Goal: Task Accomplishment & Management: Complete application form

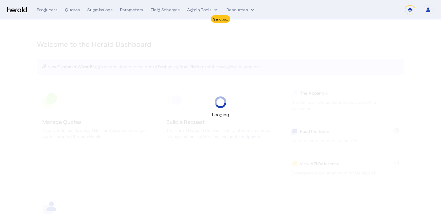
select select "*******"
select select "pfm_2v8p_herald_api"
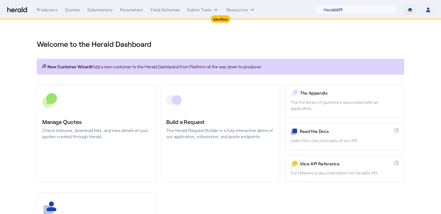
click at [411, 13] on select "**********" at bounding box center [410, 9] width 10 height 9
select select "**********"
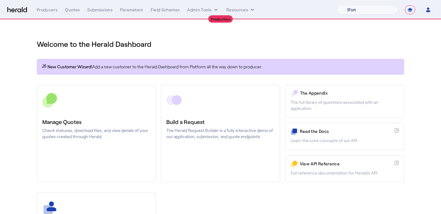
click at [340, 12] on select "1Fort Affinity Risk [PERSON_NAME] [PERSON_NAME] CRC Campus Coverage Citadel Fif…" at bounding box center [367, 9] width 61 height 9
select select "pfm_xsxs_xsbrokers"
click at [201, 12] on button "Admin Tools" at bounding box center [203, 10] width 32 height 6
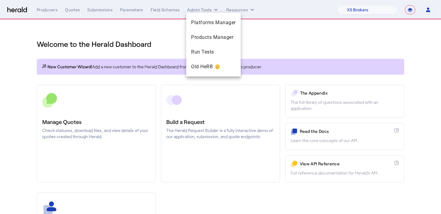
click at [230, 9] on div at bounding box center [220, 107] width 441 height 214
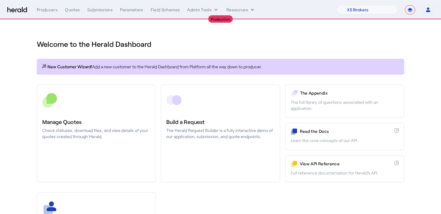
click at [230, 9] on button "Resources" at bounding box center [240, 10] width 29 height 6
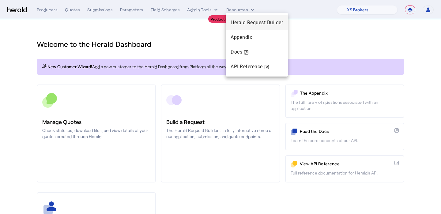
click at [235, 21] on span "Herald Request Builder" at bounding box center [257, 23] width 52 height 6
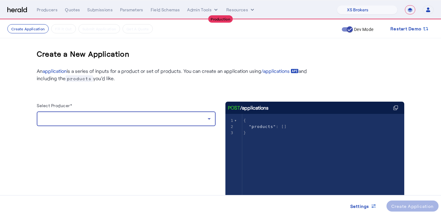
click at [130, 121] on div at bounding box center [125, 118] width 166 height 7
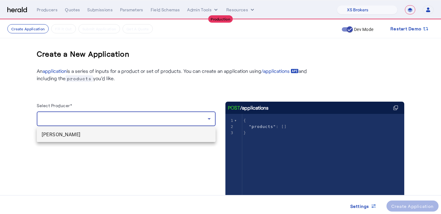
click at [128, 130] on mat-option "[PERSON_NAME]" at bounding box center [126, 134] width 179 height 15
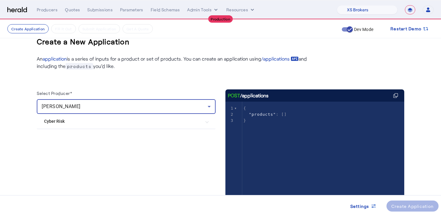
scroll to position [15, 0]
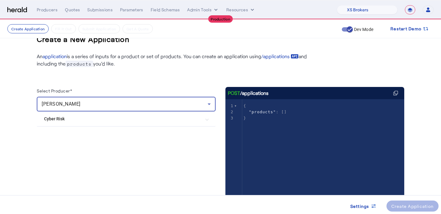
click at [131, 122] on mat-expansion-panel-header "Cyber Risk" at bounding box center [126, 118] width 179 height 15
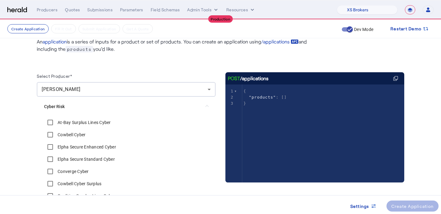
scroll to position [35, 0]
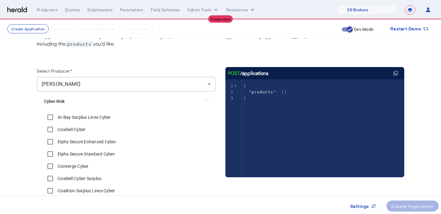
click at [102, 117] on label "At-Bay Surplus Lines Cyber" at bounding box center [83, 117] width 55 height 6
click at [75, 129] on label "Cowbell Cyber" at bounding box center [70, 129] width 29 height 6
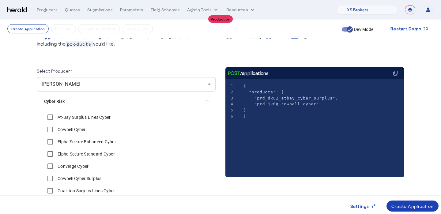
click at [75, 138] on div "Elpha Secure Enhanced Cyber" at bounding box center [80, 142] width 72 height 12
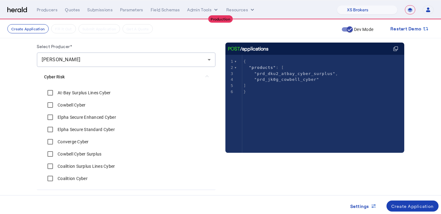
scroll to position [59, 0]
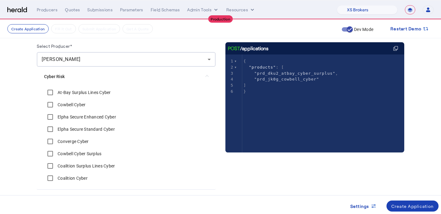
click at [81, 114] on label "Elpha Secure Enhanced Cyber" at bounding box center [86, 117] width 60 height 6
click at [81, 124] on div "Elpha Secure Standard Cyber" at bounding box center [79, 129] width 71 height 12
click at [81, 128] on label "Elpha Secure Standard Cyber" at bounding box center [85, 129] width 58 height 6
click at [79, 139] on label "Converge Cyber" at bounding box center [72, 141] width 32 height 6
click at [76, 153] on label "Cowbell Cyber Surplus" at bounding box center [78, 154] width 45 height 6
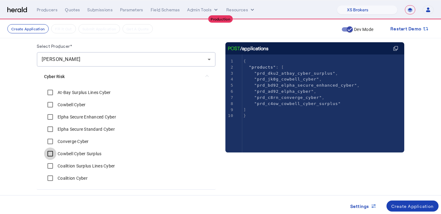
scroll to position [82, 0]
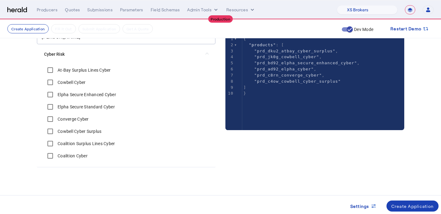
click at [78, 145] on label "Coalition Surplus Lines Cyber" at bounding box center [85, 144] width 58 height 6
click at [78, 152] on div "Coalition Cyber" at bounding box center [65, 156] width 43 height 12
click at [78, 156] on label "Coalition Cyber" at bounding box center [71, 156] width 31 height 6
click at [411, 204] on div "Create Application" at bounding box center [412, 206] width 43 height 6
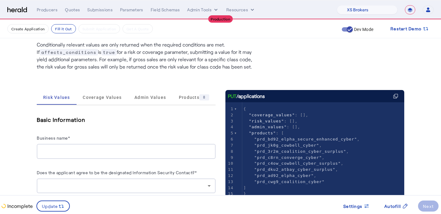
scroll to position [42, 0]
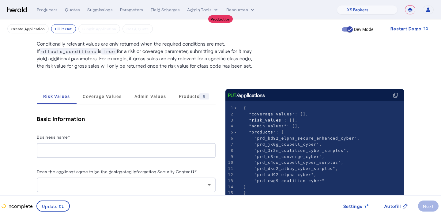
click at [94, 152] on input "Business name*" at bounding box center [126, 150] width 169 height 7
click at [394, 204] on span "Autofill" at bounding box center [392, 206] width 17 height 6
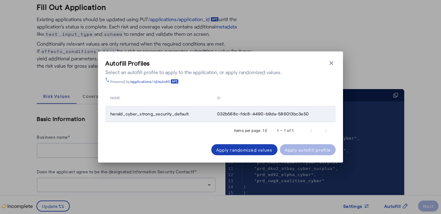
click at [164, 114] on span "herald_cyber_strong_security_default" at bounding box center [149, 114] width 78 height 6
click at [293, 154] on span at bounding box center [308, 149] width 56 height 15
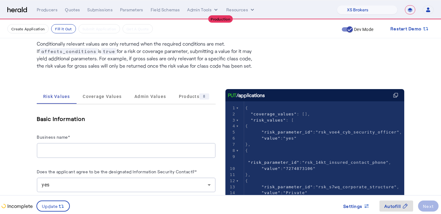
click at [124, 151] on input "Business name*" at bounding box center [126, 150] width 169 height 7
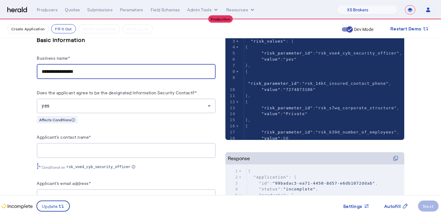
scroll to position [140, 0]
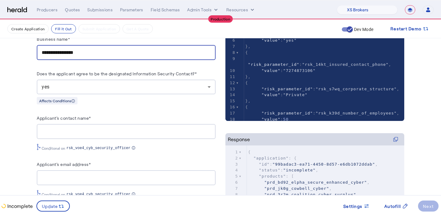
type input "**********"
click at [140, 129] on input "Applicant's contact name*" at bounding box center [126, 131] width 169 height 7
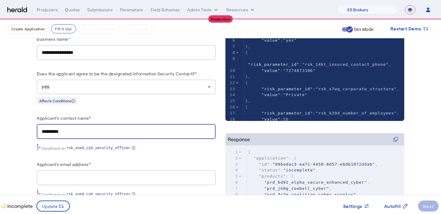
type input "*********"
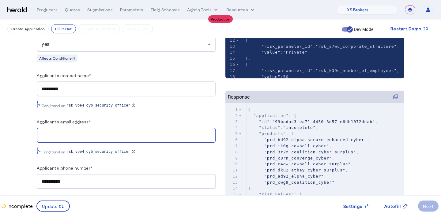
scroll to position [184, 0]
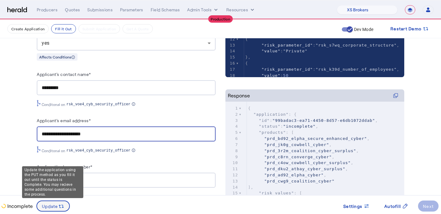
type input "**********"
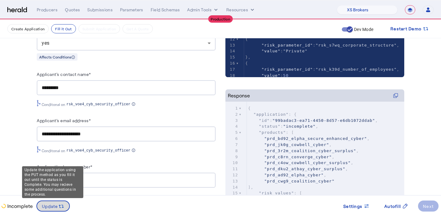
click at [51, 208] on span "Update" at bounding box center [50, 206] width 16 height 6
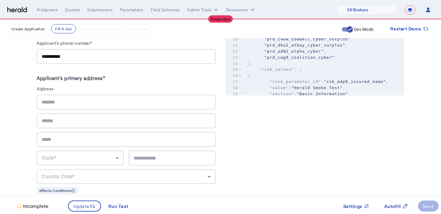
scroll to position [316, 0]
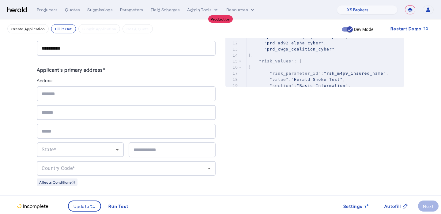
click at [104, 96] on input "text" at bounding box center [126, 93] width 169 height 7
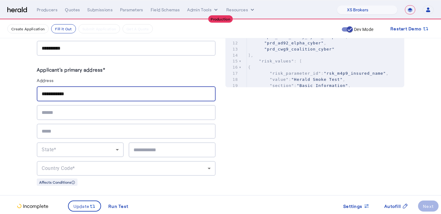
type input "**********"
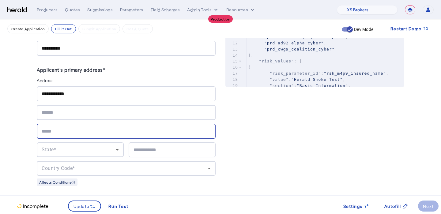
type input "*"
type input "********"
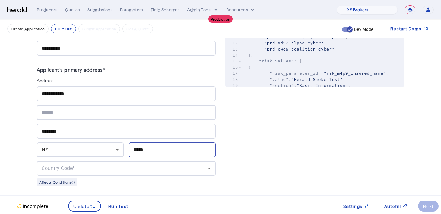
type input "*****"
click at [88, 161] on div "Country Code*" at bounding box center [126, 168] width 169 height 15
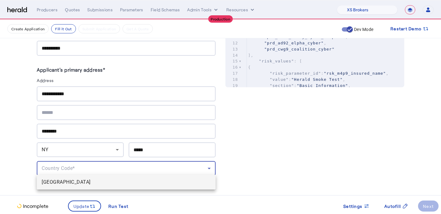
click at [88, 182] on span "[GEOGRAPHIC_DATA]" at bounding box center [126, 182] width 169 height 7
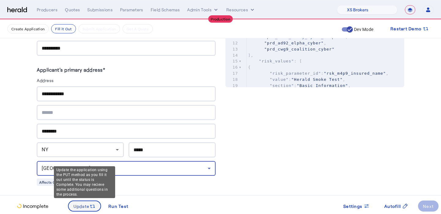
click at [86, 209] on span at bounding box center [85, 206] width 32 height 15
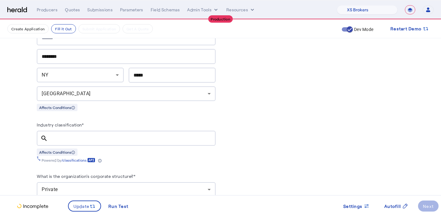
scroll to position [389, 0]
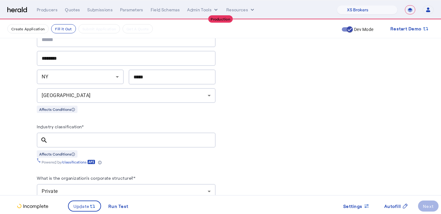
click at [186, 141] on div at bounding box center [132, 140] width 158 height 15
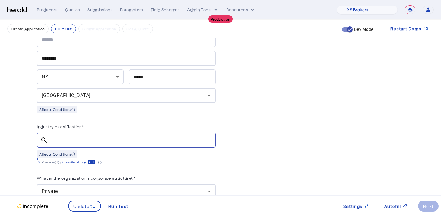
click at [175, 138] on input "Industry classification*" at bounding box center [132, 140] width 158 height 7
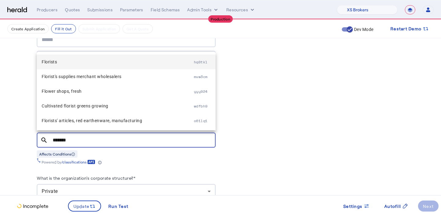
type input "*******"
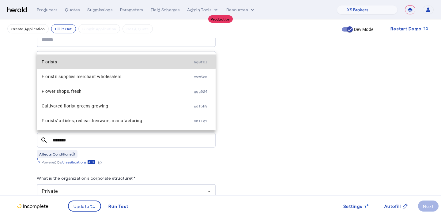
click at [91, 56] on mat-option "Florists hq0tkl" at bounding box center [126, 62] width 179 height 15
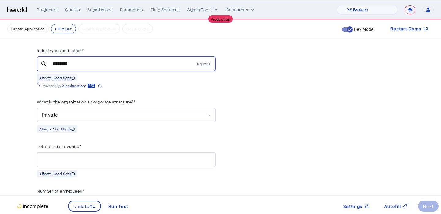
scroll to position [465, 0]
click at [109, 156] on input "Total annual revenue*" at bounding box center [126, 159] width 169 height 7
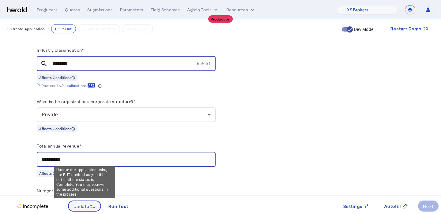
type input "**********"
click at [81, 201] on span at bounding box center [85, 206] width 32 height 15
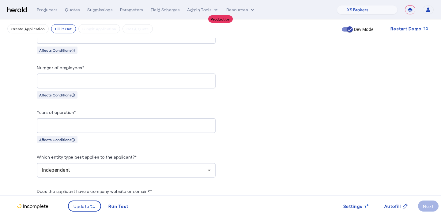
scroll to position [591, 0]
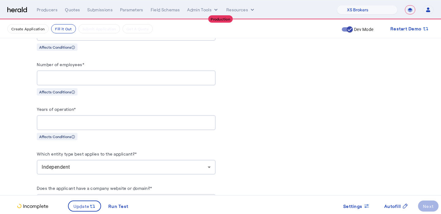
click at [48, 120] on input "*" at bounding box center [126, 122] width 169 height 7
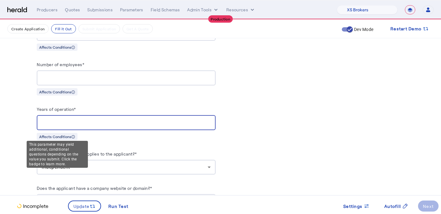
type input "*"
click at [66, 164] on div "This parameter may yield additional, conditional questions depending on the val…" at bounding box center [57, 154] width 61 height 27
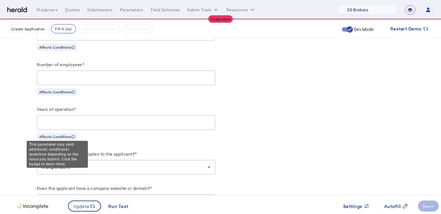
click at [133, 164] on div "Independent" at bounding box center [125, 167] width 166 height 7
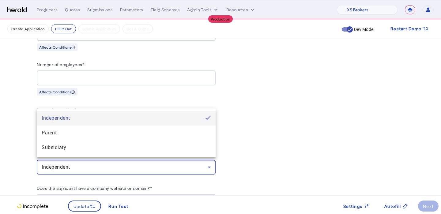
click at [133, 164] on div at bounding box center [220, 107] width 441 height 214
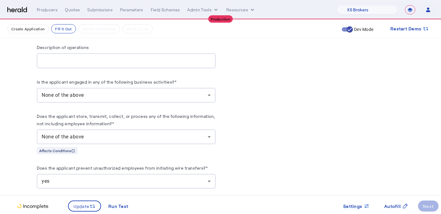
scroll to position [837, 0]
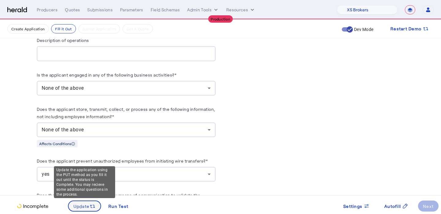
click at [84, 204] on span "Update" at bounding box center [81, 206] width 16 height 6
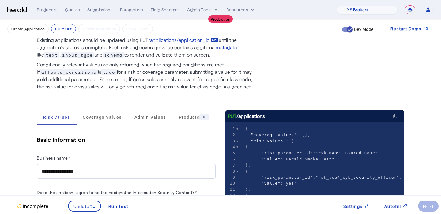
scroll to position [0, 0]
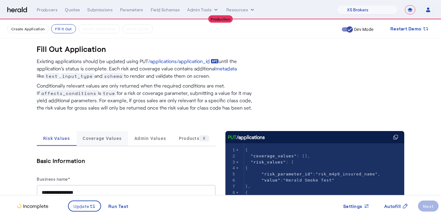
click at [103, 141] on span "Coverage Values" at bounding box center [102, 138] width 39 height 15
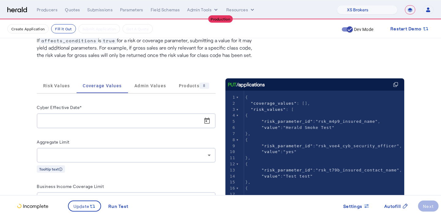
scroll to position [53, 0]
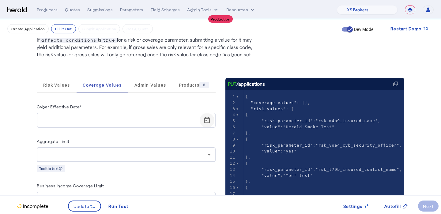
click at [203, 122] on span "Open calendar" at bounding box center [207, 120] width 15 height 15
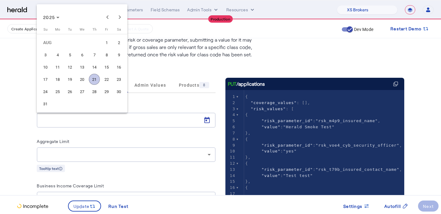
click at [94, 81] on span "21" at bounding box center [94, 79] width 11 height 11
type input "**********"
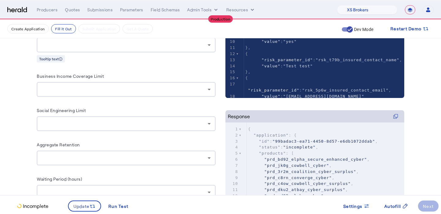
scroll to position [164, 0]
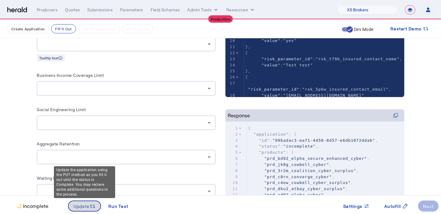
click at [85, 205] on span "Update" at bounding box center [81, 206] width 16 height 6
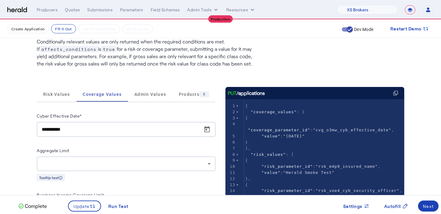
scroll to position [43, 0]
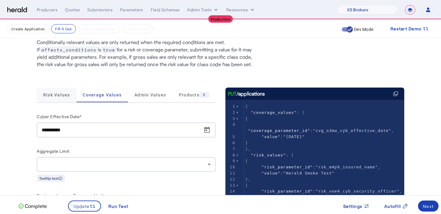
click at [57, 91] on span "Risk Values" at bounding box center [56, 95] width 27 height 15
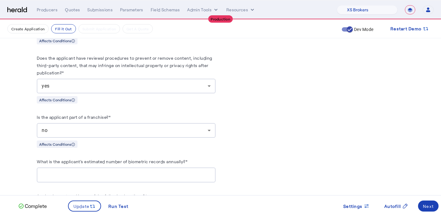
scroll to position [1431, 0]
click at [430, 210] on span at bounding box center [428, 206] width 21 height 15
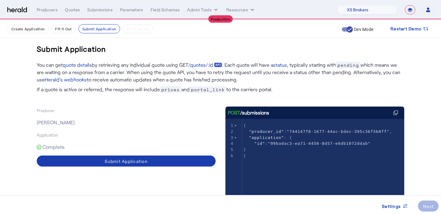
click at [114, 164] on div "Submit Application" at bounding box center [126, 161] width 43 height 6
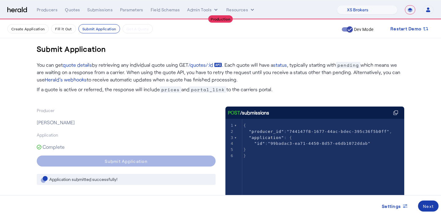
click at [429, 204] on div "Next" at bounding box center [428, 206] width 11 height 6
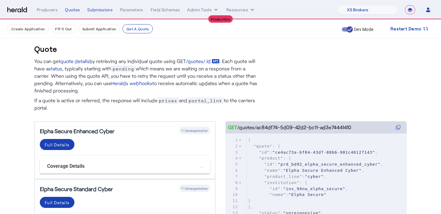
click at [73, 6] on div "**********" at bounding box center [235, 9] width 397 height 9
click at [73, 10] on div "Quotes" at bounding box center [72, 10] width 15 height 6
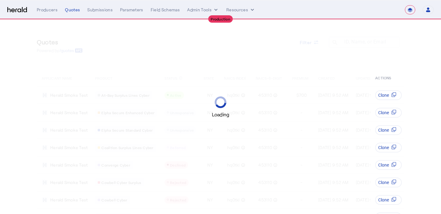
select select "**********"
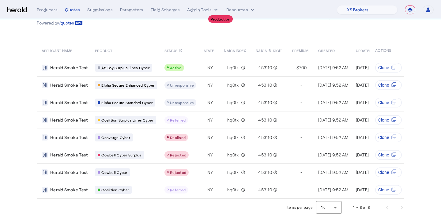
scroll to position [29, 0]
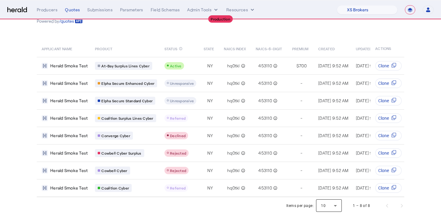
click at [330, 201] on div at bounding box center [329, 205] width 26 height 15
click at [326, 177] on span "25" at bounding box center [329, 174] width 16 height 7
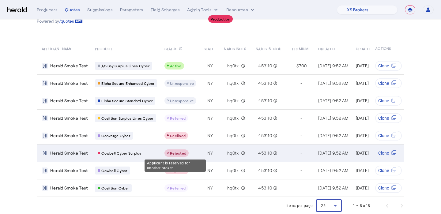
click at [177, 154] on span "Rejected" at bounding box center [178, 153] width 16 height 4
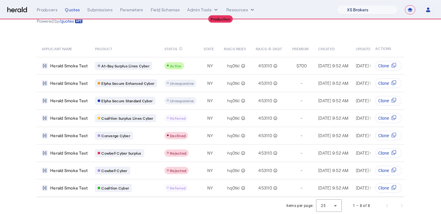
click at [361, 10] on select "1Fort Affinity Risk [PERSON_NAME] [PERSON_NAME] CRC Campus Coverage Citadel Fif…" at bounding box center [367, 9] width 61 height 9
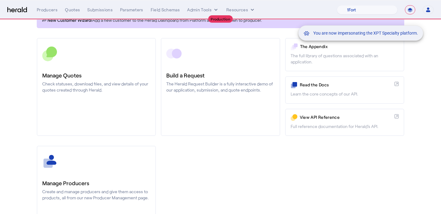
scroll to position [64, 0]
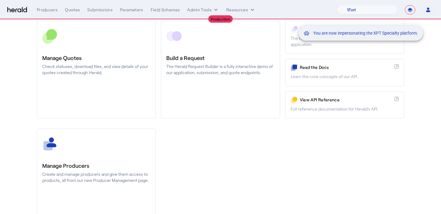
click at [66, 150] on div "You are now impersonating the XPT Specialty platform." at bounding box center [220, 107] width 441 height 214
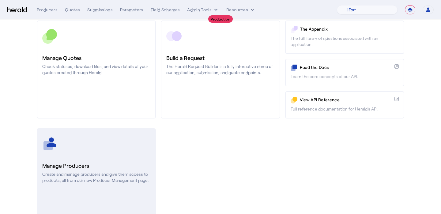
click at [70, 159] on link "Manage Producers Create and manage producers and give them access to products, …" at bounding box center [96, 177] width 119 height 98
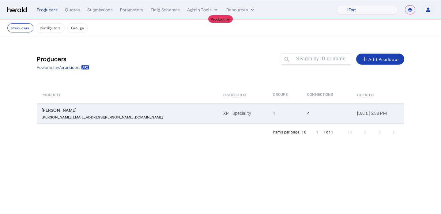
click at [88, 109] on div "Wayne Bernstein" at bounding box center [129, 110] width 174 height 6
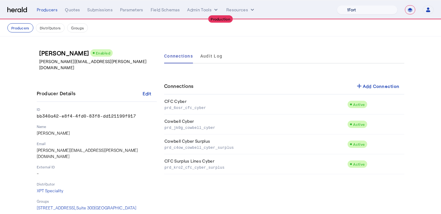
click at [371, 9] on select "1Fort Affinity Risk [PERSON_NAME] [PERSON_NAME] CRC Campus Coverage Citadel Fif…" at bounding box center [367, 9] width 61 height 9
select select "pfm_xsxs_xsbrokers"
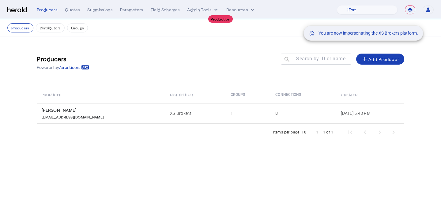
click at [243, 116] on div "You are now impersonating the XS Brokers platform." at bounding box center [220, 107] width 441 height 214
click at [239, 113] on div "You are now impersonating the XS Brokers platform." at bounding box center [220, 107] width 441 height 214
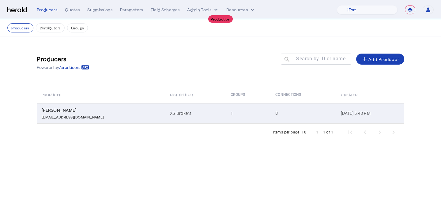
click at [275, 111] on div "8" at bounding box center [304, 113] width 58 height 6
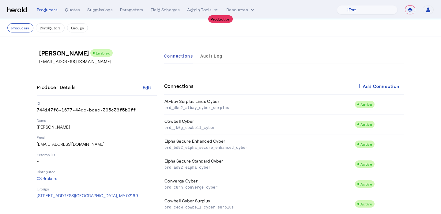
click at [62, 5] on nav "**********" at bounding box center [220, 9] width 441 height 19
click at [69, 6] on div "**********" at bounding box center [235, 9] width 397 height 9
click at [70, 9] on div "Quotes" at bounding box center [72, 10] width 15 height 6
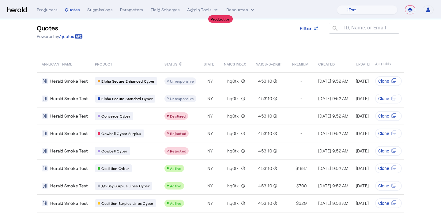
scroll to position [14, 0]
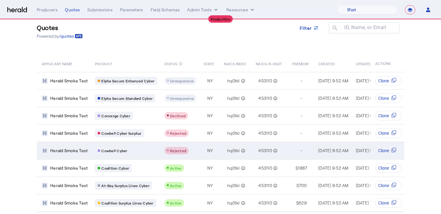
click at [176, 150] on span "Rejected" at bounding box center [178, 151] width 16 height 4
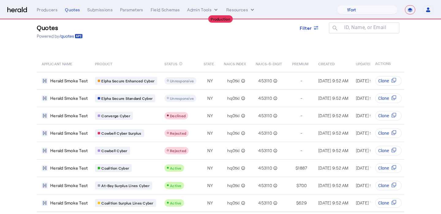
click at [44, 14] on div "**********" at bounding box center [235, 9] width 397 height 9
click at [46, 11] on div "Producers" at bounding box center [47, 10] width 21 height 6
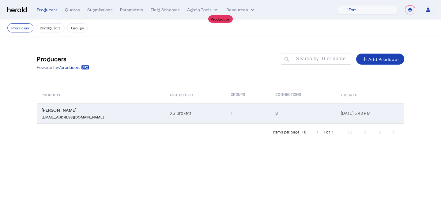
click at [235, 117] on td "1" at bounding box center [248, 113] width 45 height 20
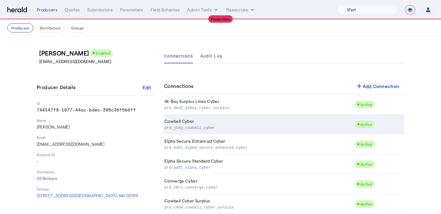
click at [232, 125] on p "prd_jk0g_cowbell_cyber" at bounding box center [258, 127] width 188 height 6
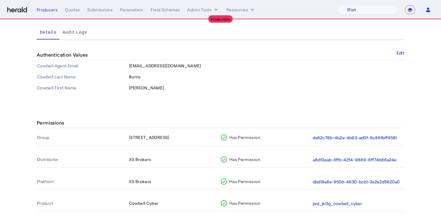
scroll to position [62, 0]
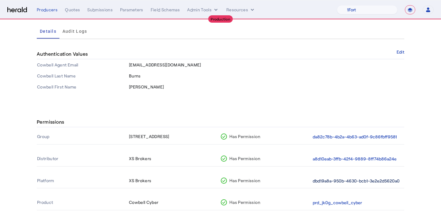
click at [348, 180] on button "dbd19a8a-950b-4630-bcb1-3e2e2d5620a0" at bounding box center [356, 181] width 87 height 7
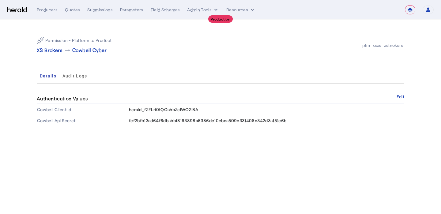
click at [399, 94] on div "Authentication Values Edit" at bounding box center [220, 99] width 367 height 10
click at [399, 99] on button "Edit" at bounding box center [401, 97] width 8 height 4
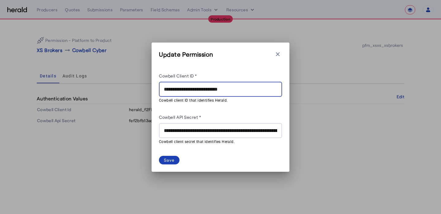
click at [205, 92] on input "**********" at bounding box center [220, 89] width 113 height 7
click at [229, 130] on input "**********" at bounding box center [220, 130] width 113 height 7
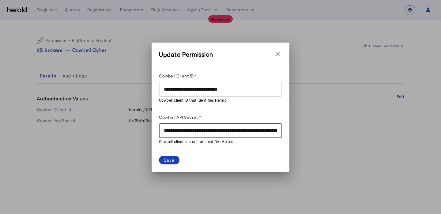
click at [229, 130] on input "**********" at bounding box center [220, 130] width 113 height 7
paste input "text"
type input "**********"
click at [164, 158] on div "Save" at bounding box center [169, 160] width 11 height 6
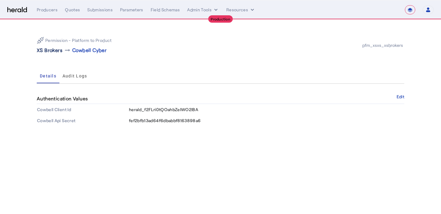
click at [53, 52] on p "XS Brokers" at bounding box center [50, 50] width 26 height 7
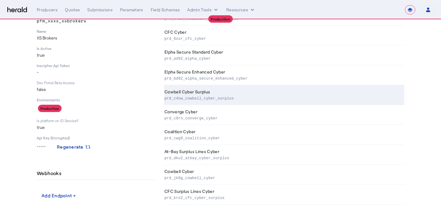
scroll to position [75, 0]
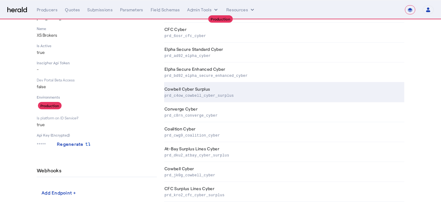
click at [204, 171] on th "Cowbell Cyber prd_jk0g_cowbell_cyber" at bounding box center [284, 172] width 240 height 20
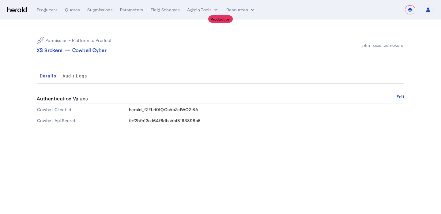
click at [51, 54] on div "Permission - Platform to Product XS Brokers arrow_right_alt Cowbell Cyber pfm_x…" at bounding box center [220, 45] width 367 height 27
click at [53, 52] on p "XS Brokers" at bounding box center [50, 50] width 26 height 7
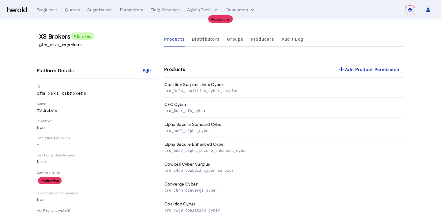
scroll to position [10, 0]
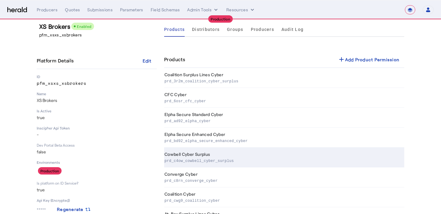
click at [190, 148] on th "Cowbell Cyber Surplus prd_c4ow_cowbell_cyber_surplus" at bounding box center [284, 158] width 240 height 20
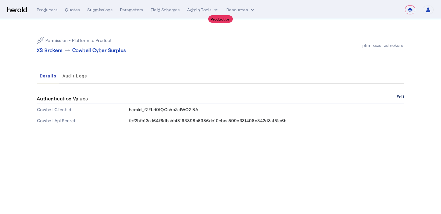
click at [400, 96] on button "Edit" at bounding box center [401, 97] width 8 height 4
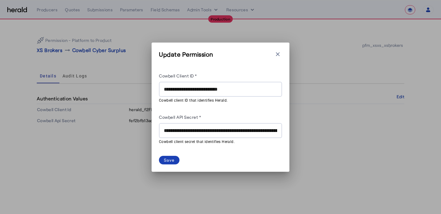
click at [200, 129] on input "**********" at bounding box center [220, 130] width 113 height 7
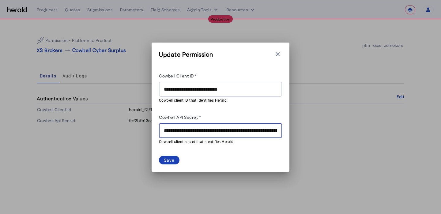
click at [200, 129] on input "**********" at bounding box center [220, 130] width 113 height 7
paste input "text"
type input "**********"
click at [205, 86] on input "**********" at bounding box center [220, 89] width 113 height 7
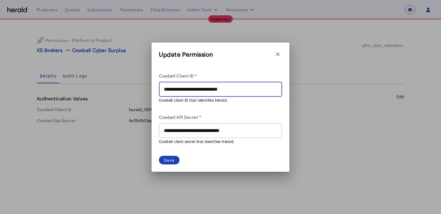
click at [205, 86] on input "**********" at bounding box center [220, 89] width 113 height 7
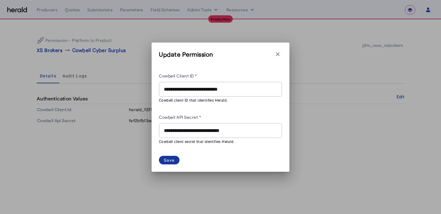
click at [168, 163] on span at bounding box center [169, 160] width 21 height 9
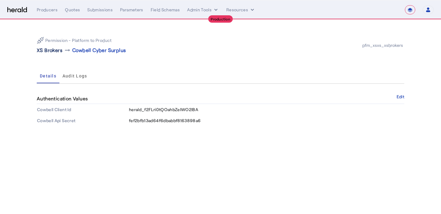
click at [59, 53] on p "XS Brokers" at bounding box center [50, 50] width 26 height 7
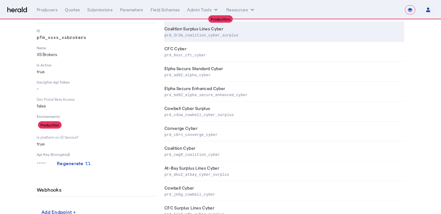
scroll to position [75, 0]
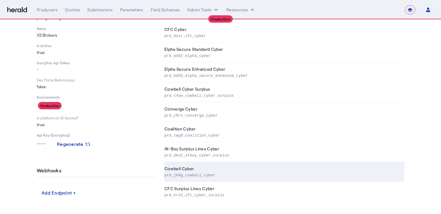
click at [205, 169] on th "Cowbell Cyber prd_jk0g_cowbell_cyber" at bounding box center [284, 172] width 240 height 20
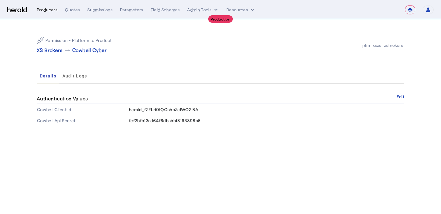
click at [44, 9] on div "Producers" at bounding box center [47, 10] width 21 height 6
select select "pfm_xsxs_xsbrokers"
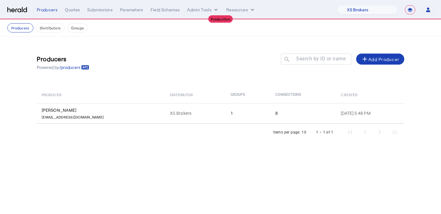
click at [226, 103] on th "Groups" at bounding box center [248, 94] width 45 height 17
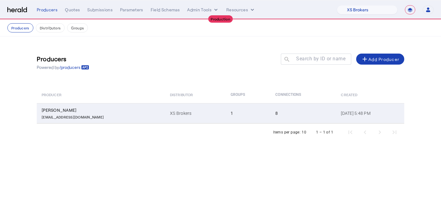
click at [226, 105] on td "1" at bounding box center [248, 113] width 45 height 20
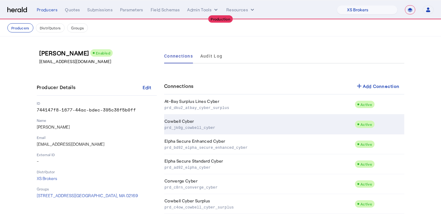
click at [250, 118] on td "Cowbell Cyber prd_jk0g_cowbell_cyber" at bounding box center [259, 125] width 190 height 20
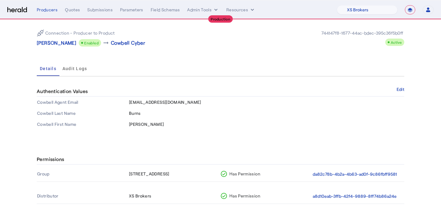
scroll to position [77, 0]
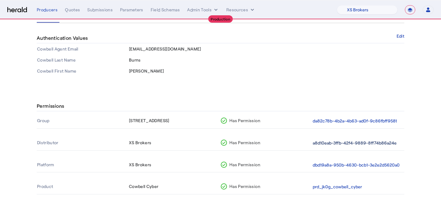
click at [349, 140] on button "a8d10eab-3ffb-42f4-9889-8ff74b86a24e" at bounding box center [355, 143] width 84 height 7
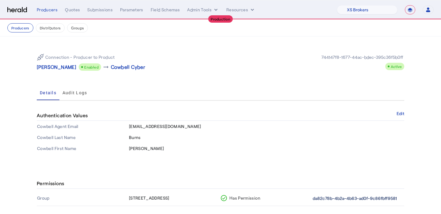
click at [329, 197] on button "da82c78b-4b2a-4b63-ad0f-9c86fbff9581" at bounding box center [355, 198] width 84 height 7
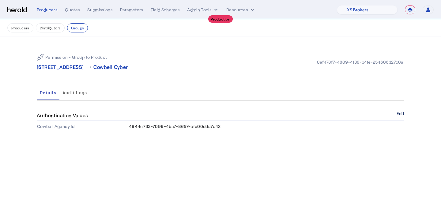
click at [399, 114] on button "Edit" at bounding box center [401, 114] width 8 height 4
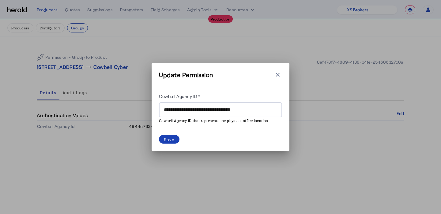
click at [276, 77] on icon "button" at bounding box center [278, 75] width 6 height 6
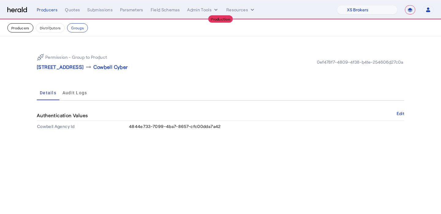
click at [24, 30] on button "Producers" at bounding box center [20, 27] width 26 height 9
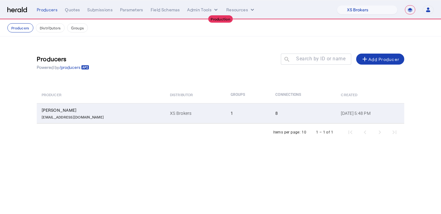
click at [165, 110] on td "XS Brokers" at bounding box center [195, 113] width 60 height 20
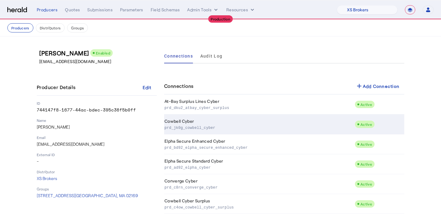
click at [211, 121] on td "Cowbell Cyber prd_jk0g_cowbell_cyber" at bounding box center [259, 125] width 190 height 20
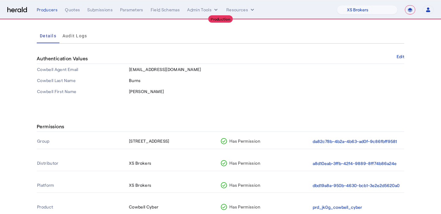
scroll to position [77, 0]
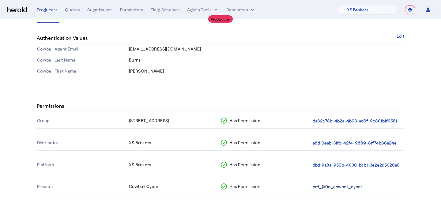
click at [343, 185] on button "prd_jk0g_cowbell_cyber" at bounding box center [337, 186] width 49 height 7
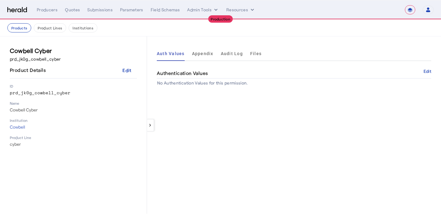
click at [427, 68] on div "Authentication Values Edit" at bounding box center [294, 73] width 274 height 10
click at [427, 71] on button "Edit" at bounding box center [427, 72] width 8 height 4
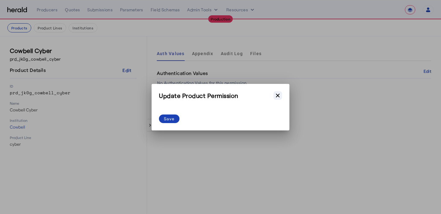
click at [279, 96] on icon "button" at bounding box center [278, 95] width 6 height 6
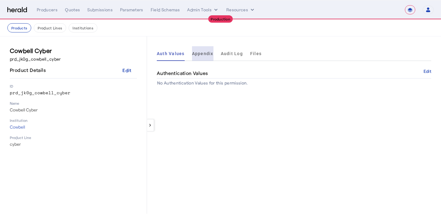
click at [206, 56] on span "Appendix" at bounding box center [202, 53] width 21 height 15
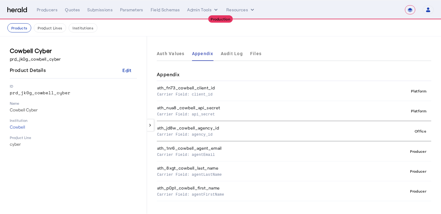
click at [56, 4] on nav "**********" at bounding box center [220, 9] width 441 height 19
click at [17, 31] on button "Products" at bounding box center [19, 27] width 24 height 9
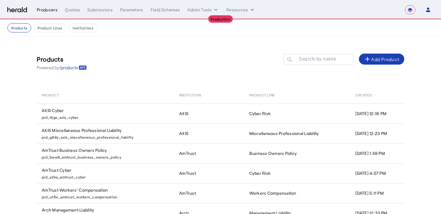
click at [51, 10] on div "Producers" at bounding box center [47, 10] width 21 height 6
select select "pfm_xsxs_xsbrokers"
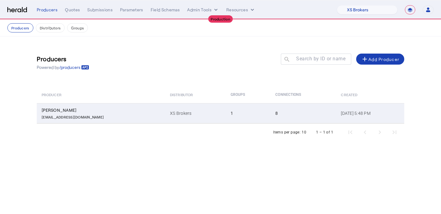
click at [167, 115] on td "XS Brokers" at bounding box center [195, 113] width 60 height 20
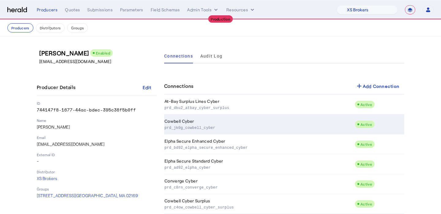
click at [299, 130] on p "prd_jk0g_cowbell_cyber" at bounding box center [258, 127] width 188 height 6
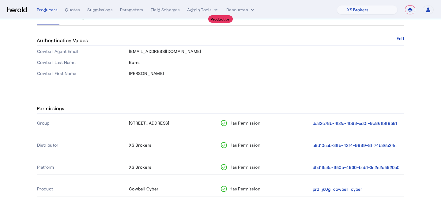
scroll to position [77, 0]
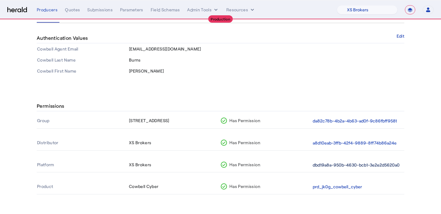
click at [318, 163] on button "dbd19a8a-950b-4630-bcb1-3e2e2d5620a0" at bounding box center [356, 165] width 87 height 7
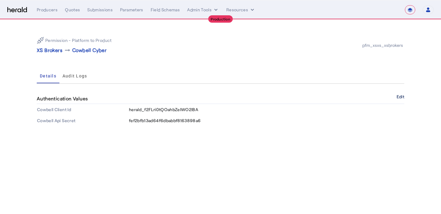
click at [400, 98] on button "Edit" at bounding box center [401, 97] width 8 height 4
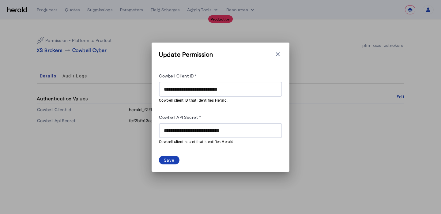
click at [212, 132] on input "**********" at bounding box center [220, 130] width 113 height 7
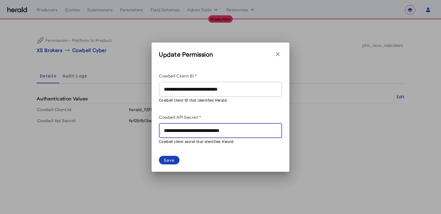
click at [212, 132] on input "**********" at bounding box center [220, 130] width 113 height 7
paste input "**********"
type input "**********"
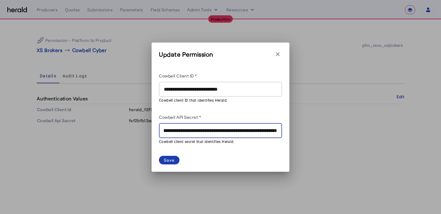
click at [174, 159] on div "Save" at bounding box center [169, 160] width 11 height 6
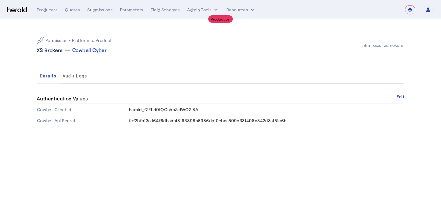
click at [54, 52] on p "XS Brokers" at bounding box center [50, 50] width 26 height 7
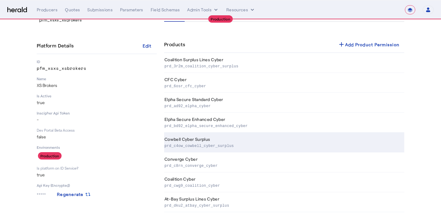
scroll to position [75, 0]
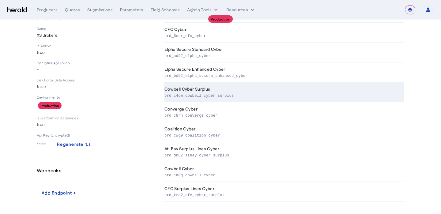
click at [225, 92] on th "Cowbell Cyber Surplus prd_c4ow_cowbell_cyber_surplus" at bounding box center [284, 92] width 240 height 20
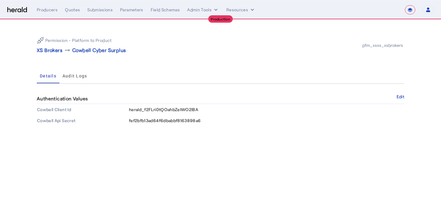
click at [404, 99] on div "Permission - Platform to Product XS Brokers arrow_right_alt Cowbell Cyber Surpl…" at bounding box center [220, 79] width 392 height 119
click at [403, 97] on button "Edit" at bounding box center [401, 97] width 8 height 4
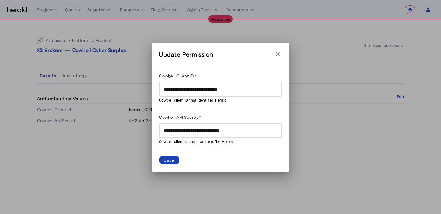
click at [251, 132] on input "**********" at bounding box center [220, 130] width 113 height 7
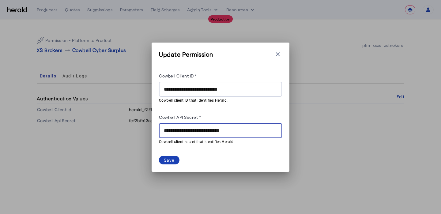
click at [251, 132] on input "**********" at bounding box center [220, 130] width 113 height 7
paste input "**********"
type input "**********"
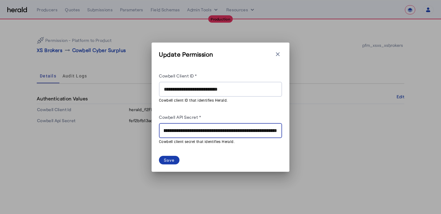
click at [167, 158] on div "Save" at bounding box center [169, 160] width 11 height 6
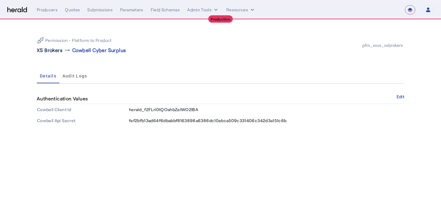
click at [56, 50] on p "XS Brokers" at bounding box center [50, 50] width 26 height 7
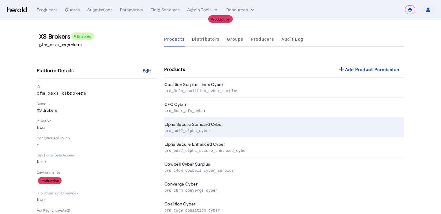
scroll to position [28, 0]
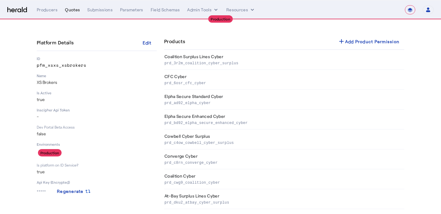
click at [73, 9] on div "Quotes" at bounding box center [72, 10] width 15 height 6
select select "pfm_xsxs_xsbrokers"
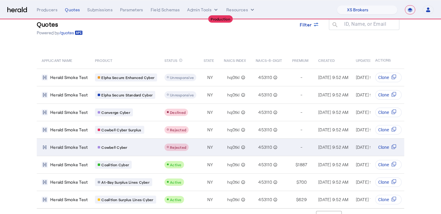
scroll to position [18, 0]
click at [243, 146] on div "hq0tkl info_outline" at bounding box center [236, 146] width 23 height 9
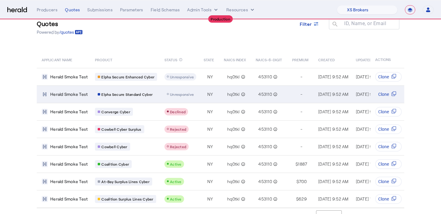
click at [180, 92] on div "Unresponsive" at bounding box center [180, 94] width 27 height 5
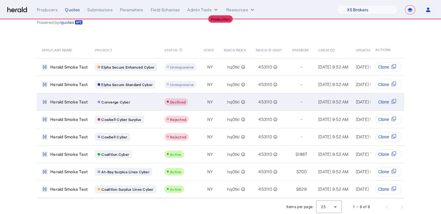
scroll to position [29, 0]
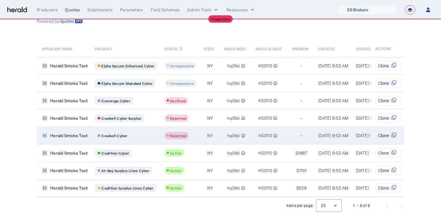
click at [394, 137] on svg-icon "Table view of all quotes submitted by your platform" at bounding box center [394, 136] width 10 height 6
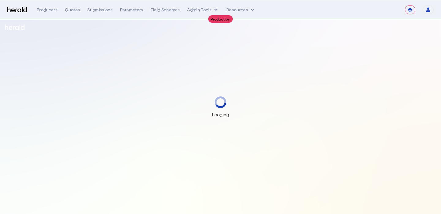
select select "**********"
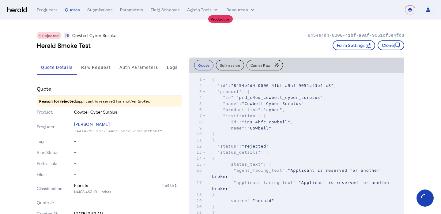
click at [261, 68] on button "Carrier Raw" at bounding box center [264, 65] width 36 height 10
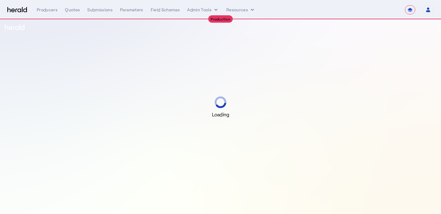
select select "**********"
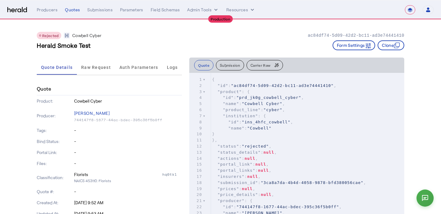
click at [262, 61] on button "Carrier Raw" at bounding box center [264, 65] width 36 height 10
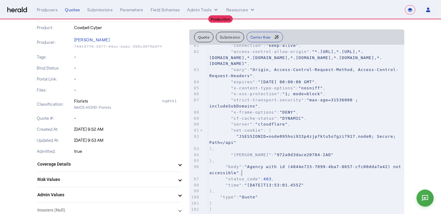
type textarea "**********"
drag, startPoint x: 246, startPoint y: 172, endPoint x: 247, endPoint y: 166, distance: 6.3
click at [247, 166] on pre ""body" : "Agency with id (4844e733-7099-4ba7-8657-cfc00dda7a42) not accessible"…" at bounding box center [306, 170] width 196 height 12
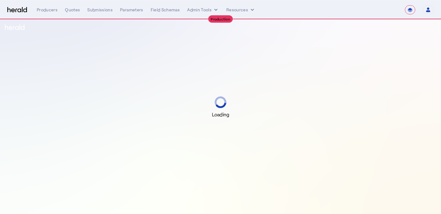
select select "**********"
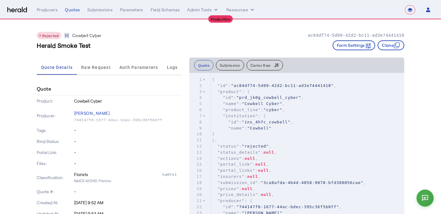
click at [268, 66] on span "Carrier Raw" at bounding box center [260, 65] width 20 height 4
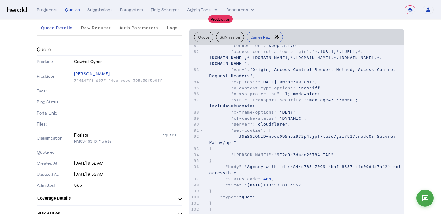
scroll to position [42, 0]
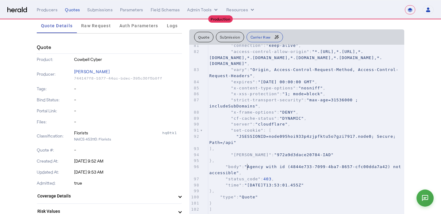
type textarea "**********"
drag, startPoint x: 248, startPoint y: 166, endPoint x: 249, endPoint y: 174, distance: 7.7
click at [249, 174] on pre ""body" : "Agency with id (4844e733-7099-4ba7-8657-cfc00dda7a42) not accessible"…" at bounding box center [306, 170] width 196 height 12
click at [57, 11] on div "Producers" at bounding box center [47, 10] width 21 height 6
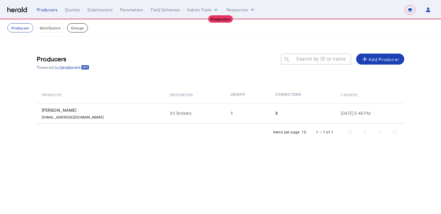
click at [74, 28] on button "Groups" at bounding box center [77, 27] width 21 height 9
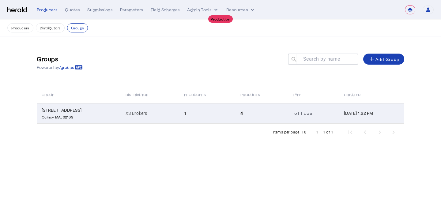
click at [208, 117] on td "1" at bounding box center [207, 113] width 57 height 20
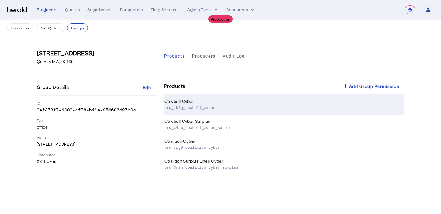
click at [310, 107] on p "prd_jk0g_cowbell_cyber" at bounding box center [282, 107] width 237 height 6
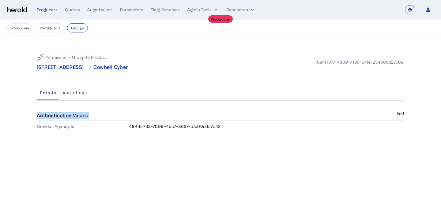
click at [398, 111] on div "Authentication Values Edit" at bounding box center [220, 116] width 367 height 10
click at [398, 113] on button "Edit" at bounding box center [401, 114] width 8 height 4
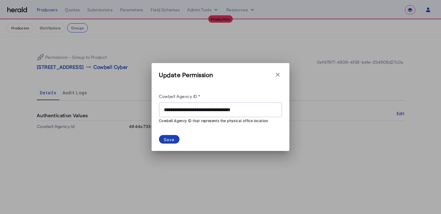
click at [229, 112] on input "**********" at bounding box center [220, 109] width 113 height 7
paste input "text"
type input "**********"
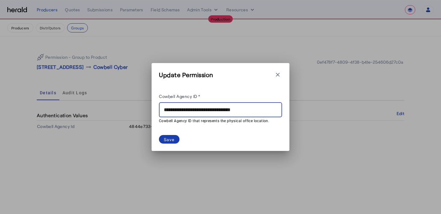
click at [166, 139] on div "Save" at bounding box center [169, 139] width 11 height 6
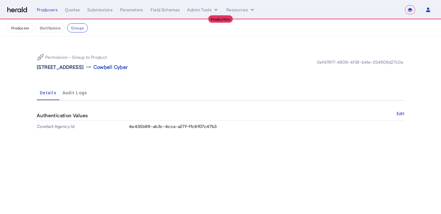
click at [84, 70] on p "13 Temple St , Quincy, MA 02169" at bounding box center [60, 66] width 47 height 7
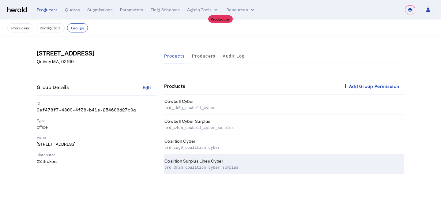
click at [216, 163] on td "Coalition Surplus Lines Cyber prd_3r2m_coalition_cyber_surplus" at bounding box center [284, 164] width 240 height 20
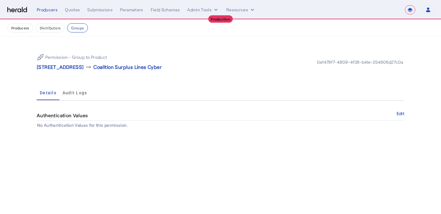
click at [396, 114] on div "Authentication Values Edit" at bounding box center [220, 116] width 367 height 10
click at [397, 114] on button "Edit" at bounding box center [401, 114] width 8 height 4
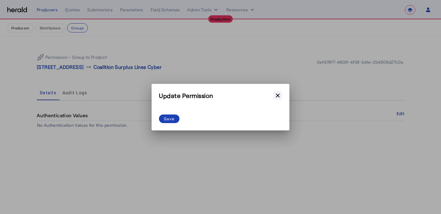
click at [277, 96] on icon "button" at bounding box center [278, 95] width 4 height 4
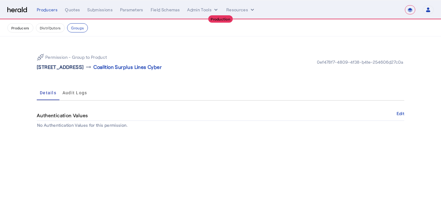
click at [84, 66] on p "13 Temple St , Quincy, MA 02169" at bounding box center [60, 66] width 47 height 7
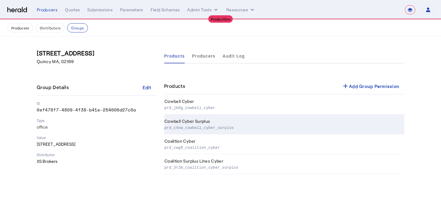
click at [211, 122] on td "Cowbell Cyber Surplus prd_c4ow_cowbell_cyber_surplus" at bounding box center [284, 125] width 240 height 20
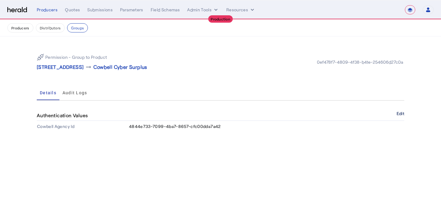
click at [400, 115] on button "Edit" at bounding box center [401, 114] width 8 height 4
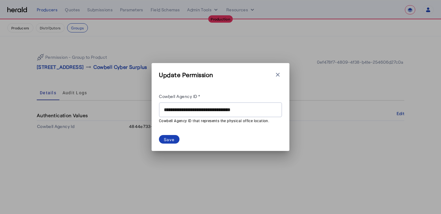
click at [238, 112] on input "**********" at bounding box center [220, 109] width 113 height 7
paste input "text"
type input "**********"
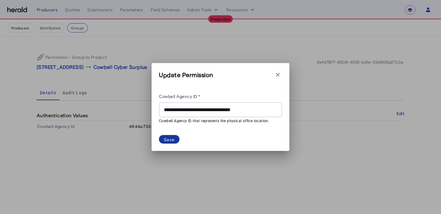
click at [167, 138] on div "Save" at bounding box center [169, 139] width 11 height 6
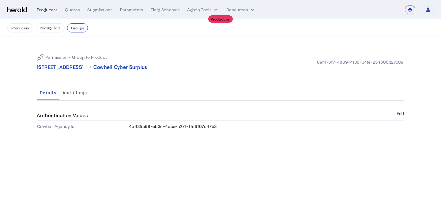
click at [52, 13] on div "Producers" at bounding box center [47, 10] width 21 height 6
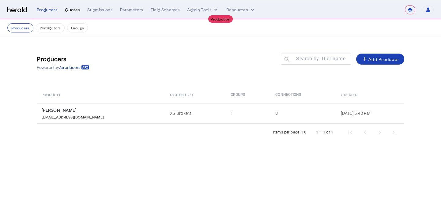
click at [72, 12] on div "Quotes" at bounding box center [72, 10] width 15 height 6
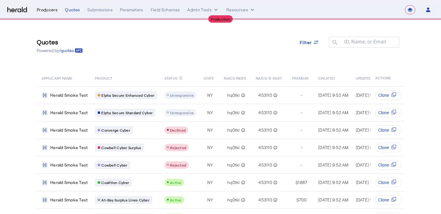
click at [45, 11] on div "Producers" at bounding box center [47, 10] width 21 height 6
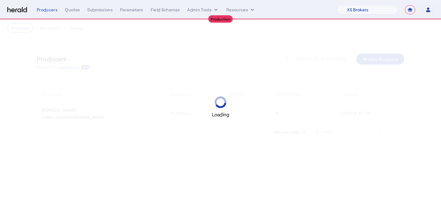
select select "pfm_xsxs_xsbrokers"
select select "**********"
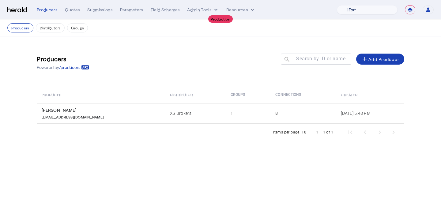
click at [369, 13] on select "1Fort Affinity Risk [PERSON_NAME] [PERSON_NAME] CRC Campus Coverage Citadel Fif…" at bounding box center [367, 9] width 61 height 9
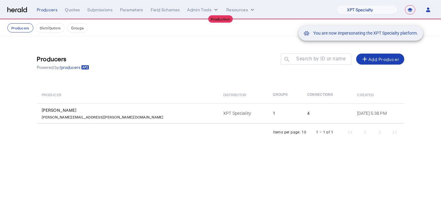
click at [156, 107] on div "You are now impersonating the XPT Specialty platform." at bounding box center [220, 107] width 441 height 214
click at [164, 114] on div "You are now impersonating the XPT Specialty platform." at bounding box center [220, 107] width 441 height 214
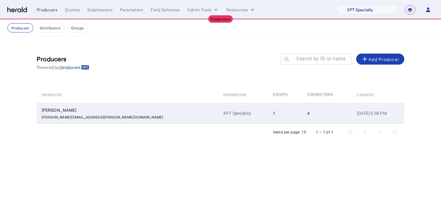
click at [218, 114] on td "XPT Speciality" at bounding box center [243, 113] width 50 height 20
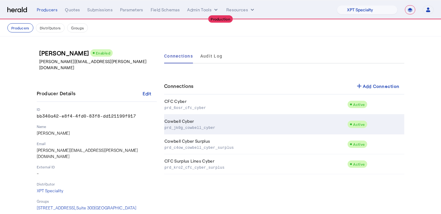
click at [187, 122] on td "Cowbell Cyber prd_jk0g_cowbell_cyber" at bounding box center [255, 125] width 183 height 20
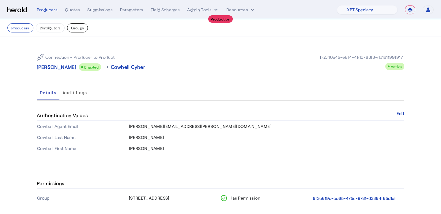
click at [74, 26] on button "Groups" at bounding box center [77, 27] width 21 height 9
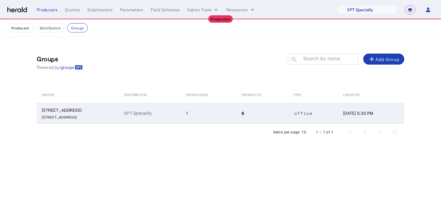
click at [147, 103] on td "XPT Speciality" at bounding box center [150, 113] width 62 height 20
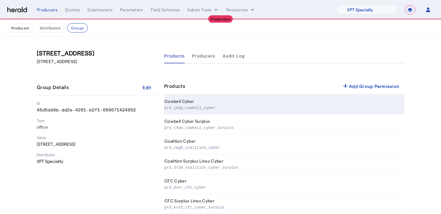
click at [210, 103] on td "Cowbell Cyber prd_jk0g_cowbell_cyber" at bounding box center [284, 105] width 240 height 20
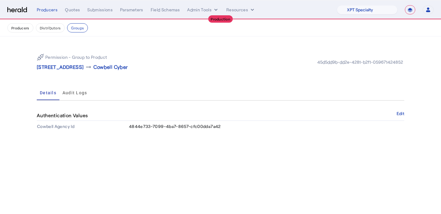
click at [55, 13] on div "**********" at bounding box center [235, 9] width 397 height 9
click at [69, 12] on div "Quotes" at bounding box center [72, 10] width 15 height 6
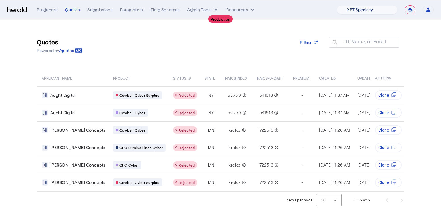
click at [351, 13] on select "1Fort Affinity Risk Billy BindHQ Bunker CRC Campus Coverage Citadel Fifthwall F…" at bounding box center [367, 9] width 61 height 9
select select "pfm_xsxs_xsbrokers"
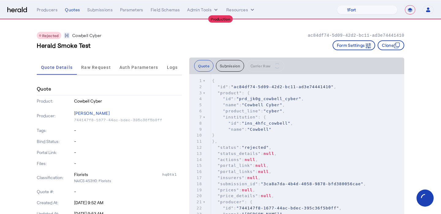
click at [72, 9] on div "Quotes" at bounding box center [72, 10] width 15 height 6
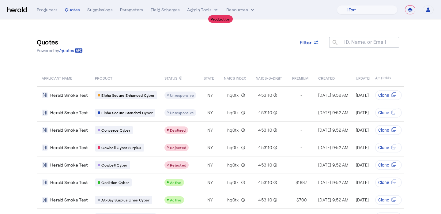
click at [41, 13] on div "**********" at bounding box center [235, 9] width 397 height 9
click at [47, 10] on div "Producers" at bounding box center [47, 10] width 21 height 6
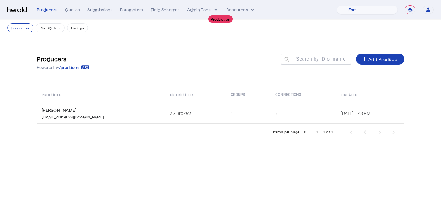
click at [226, 100] on th "Groups" at bounding box center [248, 94] width 45 height 17
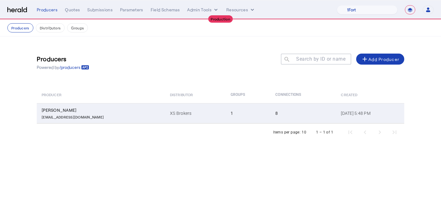
click at [226, 107] on td "1" at bounding box center [248, 113] width 45 height 20
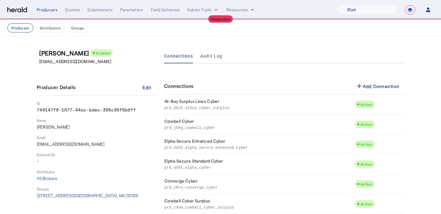
scroll to position [52, 0]
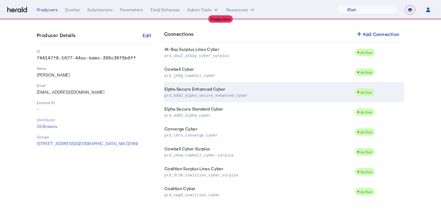
click at [222, 93] on p "prd_bd92_elpha_secure_enhanced_cyber" at bounding box center [258, 95] width 188 height 6
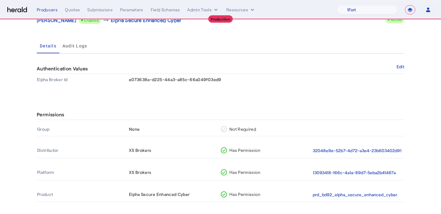
scroll to position [55, 0]
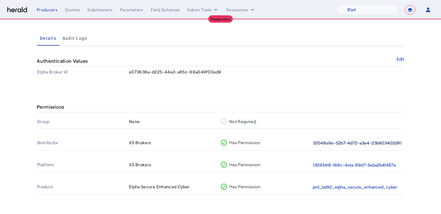
click at [323, 140] on button "32048e9e-52b7-4d72-a3e4-23b603402d91" at bounding box center [357, 143] width 89 height 7
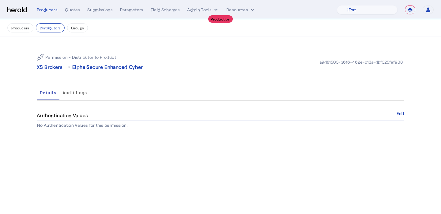
click at [73, 6] on div "**********" at bounding box center [235, 9] width 397 height 9
click at [73, 11] on div "Quotes" at bounding box center [72, 10] width 15 height 6
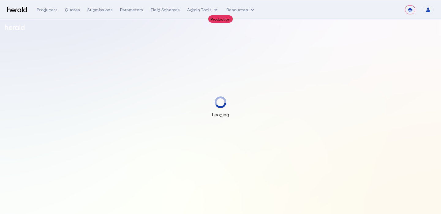
select select "**********"
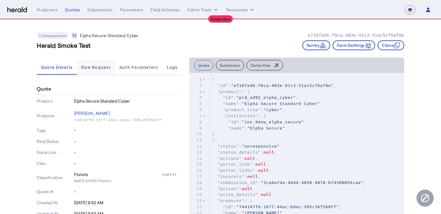
click at [101, 64] on span "Raw Request" at bounding box center [96, 67] width 30 height 15
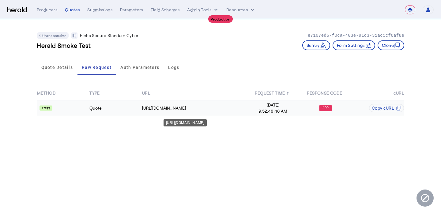
click at [186, 109] on div "[URL][DOMAIN_NAME]" at bounding box center [194, 108] width 104 height 6
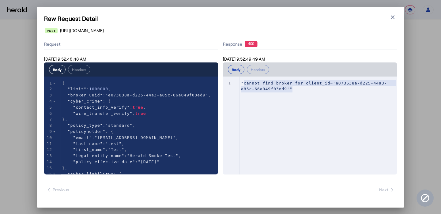
type textarea "**********"
drag, startPoint x: 299, startPoint y: 91, endPoint x: 238, endPoint y: 83, distance: 60.9
click at [238, 83] on div "x 1 "cannot find broker for client_id='e073638a-d225-44a3-a85c-66a049f03ed9'"" at bounding box center [317, 133] width 189 height 113
click at [394, 15] on icon "button" at bounding box center [392, 17] width 6 height 6
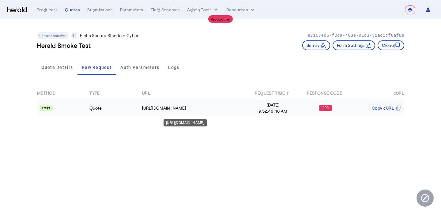
click at [224, 111] on td "https://prod.api.elphasecure.io/v1/quotes" at bounding box center [194, 108] width 105 height 16
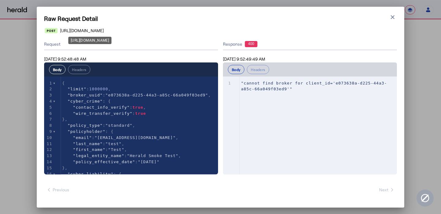
drag, startPoint x: 142, startPoint y: 28, endPoint x: 61, endPoint y: 33, distance: 81.6
click at [61, 33] on div "https://prod.api.elphasecure.io/v1/quotes" at bounding box center [221, 31] width 352 height 6
copy span "https://prod.api.elphasecure.io/v1/quotes"
click at [173, 44] on div "Request" at bounding box center [131, 45] width 174 height 12
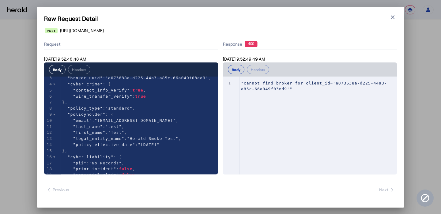
scroll to position [18, 0]
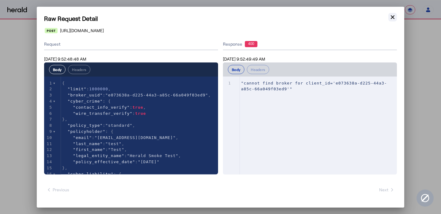
click at [396, 18] on button "Close modal" at bounding box center [392, 17] width 9 height 9
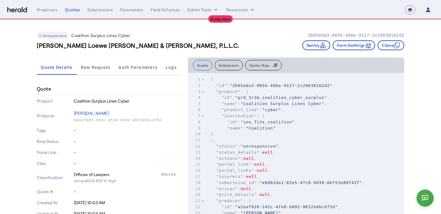
select select "**********"
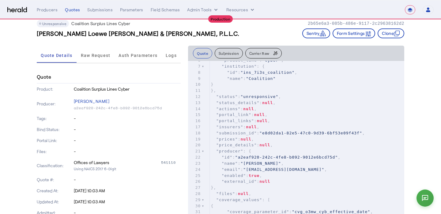
scroll to position [13, 0]
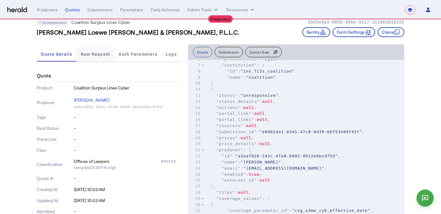
click at [107, 51] on span "Raw Request" at bounding box center [96, 54] width 30 height 15
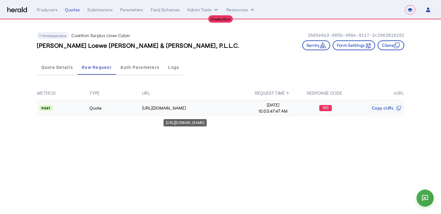
click at [228, 112] on td "[URL][DOMAIN_NAME]" at bounding box center [194, 108] width 105 height 16
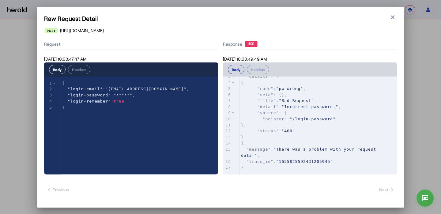
scroll to position [19, 0]
click at [396, 20] on button "Close modal" at bounding box center [392, 17] width 9 height 9
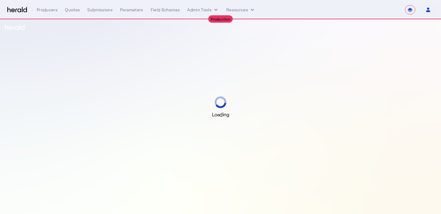
select select "**********"
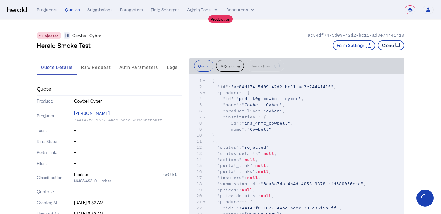
click at [397, 48] on icon "button" at bounding box center [396, 46] width 4 height 4
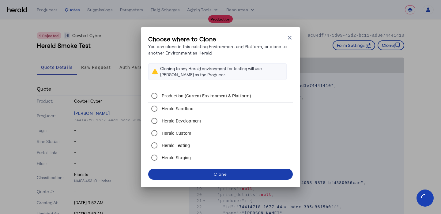
click at [190, 174] on span at bounding box center [220, 174] width 145 height 15
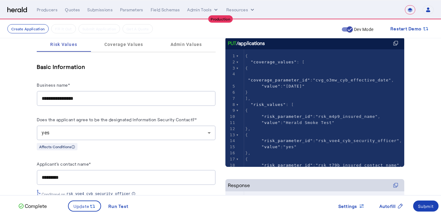
scroll to position [41, 0]
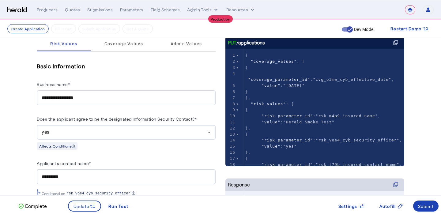
click at [126, 96] on input "**********" at bounding box center [126, 97] width 169 height 7
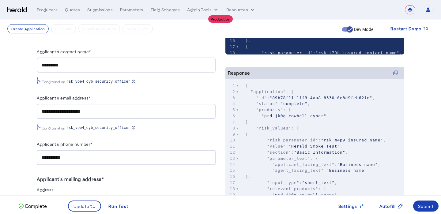
scroll to position [153, 0]
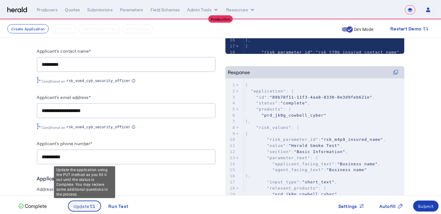
type input "**********"
click at [83, 206] on span "Update" at bounding box center [81, 206] width 16 height 6
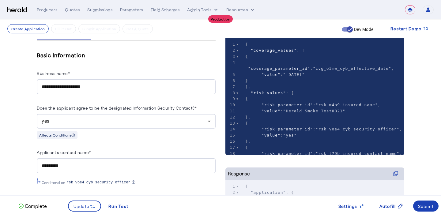
scroll to position [0, 0]
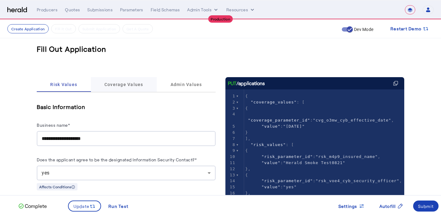
click at [133, 86] on span "Coverage Values" at bounding box center [123, 84] width 39 height 4
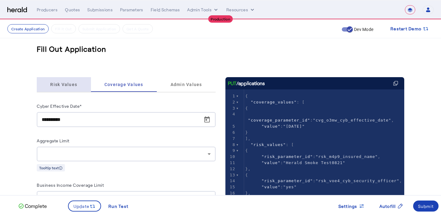
click at [82, 87] on div "Risk Values" at bounding box center [64, 84] width 54 height 15
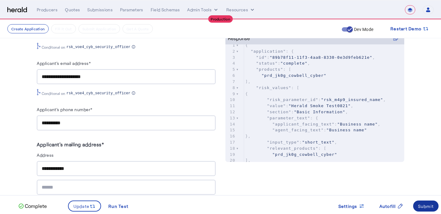
click at [427, 205] on div "Submit" at bounding box center [426, 206] width 16 height 6
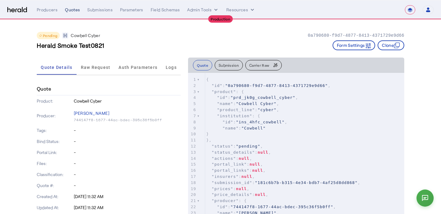
click at [72, 10] on div "Quotes" at bounding box center [72, 10] width 15 height 6
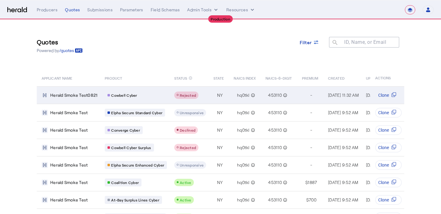
click at [183, 97] on div "Rejected" at bounding box center [186, 95] width 19 height 5
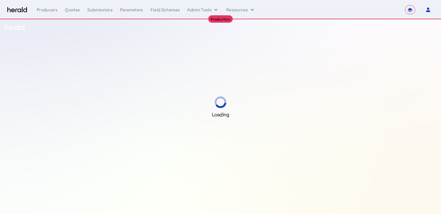
select select "**********"
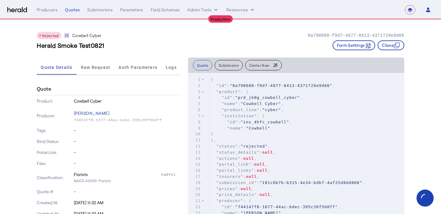
click at [260, 68] on button "Carrier Raw" at bounding box center [263, 65] width 36 height 10
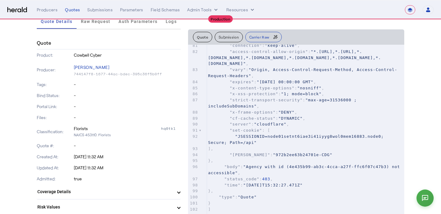
scroll to position [47, 0]
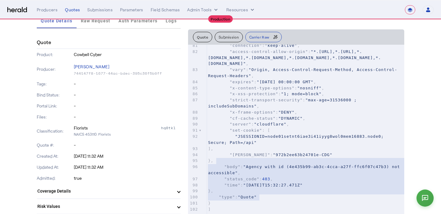
type textarea "**********"
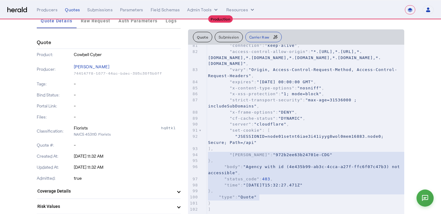
drag, startPoint x: 258, startPoint y: 198, endPoint x: 201, endPoint y: 153, distance: 72.2
click at [201, 153] on div "x [ 30 "cf-cache-status" : "DYNAMIC" , 71 "policyContactLastName" : "test" , 72…" at bounding box center [303, 138] width 231 height 187
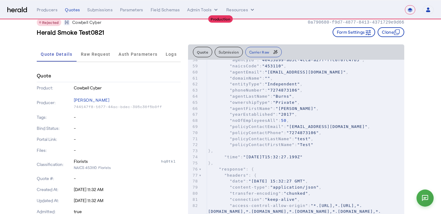
scroll to position [9, 0]
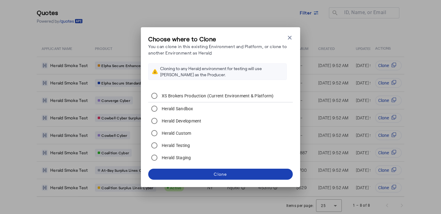
select select "pfm_xsxs_xsbrokers"
select select "**********"
click at [289, 38] on icon "button" at bounding box center [290, 38] width 4 height 4
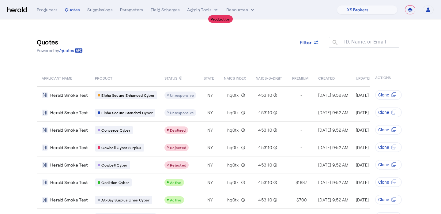
scroll to position [29, 0]
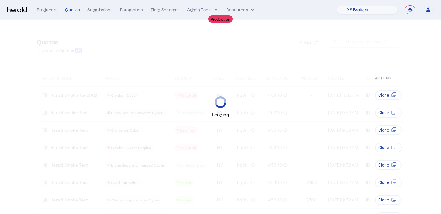
select select "pfm_xsxs_xsbrokers"
select select "**********"
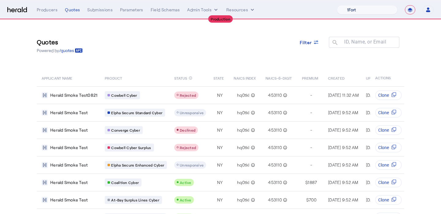
click at [379, 10] on select "1Fort Affinity Risk [PERSON_NAME] [PERSON_NAME] CRC Campus Coverage Citadel Fif…" at bounding box center [367, 9] width 61 height 9
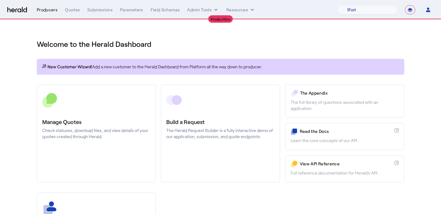
click at [53, 13] on div "Producers" at bounding box center [47, 10] width 21 height 6
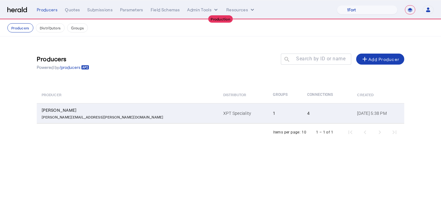
click at [141, 103] on td "Wayne Bernstein wayne.bernstein@xptspecialty.com" at bounding box center [128, 113] width 182 height 20
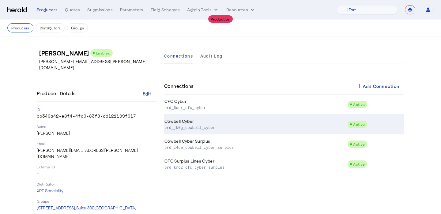
click at [190, 126] on p "prd_jk0g_cowbell_cyber" at bounding box center [254, 127] width 180 height 6
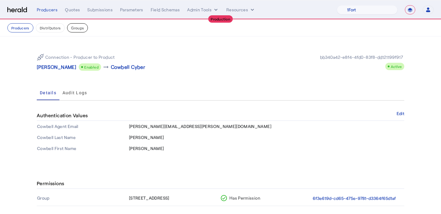
click at [76, 30] on button "Groups" at bounding box center [77, 27] width 21 height 9
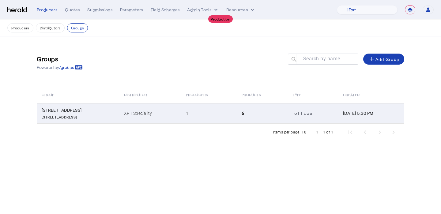
click at [144, 118] on td "XPT Speciality" at bounding box center [150, 113] width 62 height 20
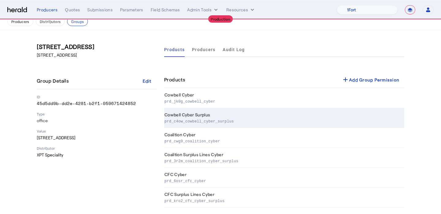
scroll to position [7, 0]
click at [186, 113] on td "Cowbell Cyber Surplus prd_c4ow_cowbell_cyber_surplus" at bounding box center [284, 118] width 240 height 20
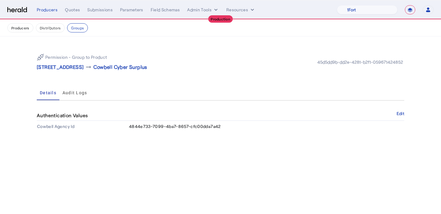
click at [75, 13] on div "**********" at bounding box center [235, 9] width 397 height 9
click at [70, 10] on div "Quotes" at bounding box center [72, 10] width 15 height 6
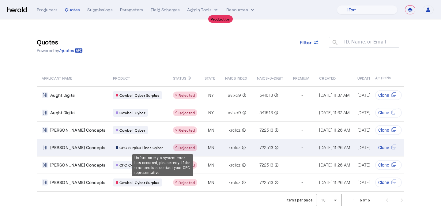
click at [173, 150] on div "Table view of all quotes submitted by your platform" at bounding box center [185, 147] width 24 height 7
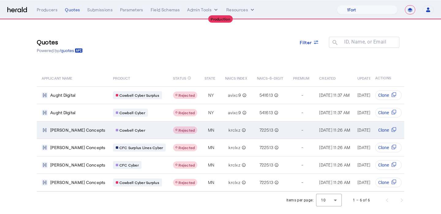
click at [179, 130] on span "Rejected" at bounding box center [187, 130] width 16 height 4
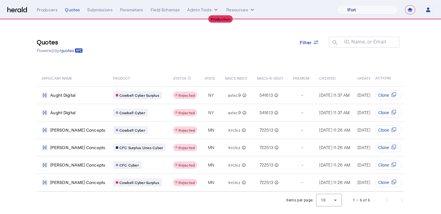
click at [377, 11] on select "1Fort Affinity Risk Billy BindHQ Bunker CRC Campus Coverage Citadel Fifthwall F…" at bounding box center [367, 9] width 61 height 9
select select "pfm_xsxs_xsbrokers"
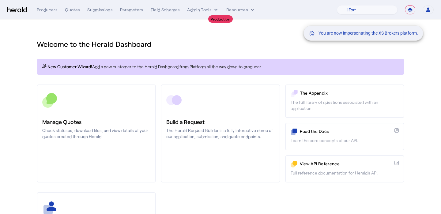
click at [76, 13] on div "You are now impersonating the XS Brokers platform." at bounding box center [220, 107] width 441 height 214
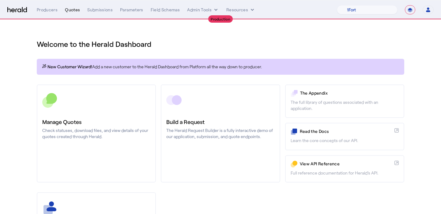
click at [76, 12] on div "Quotes" at bounding box center [72, 10] width 15 height 6
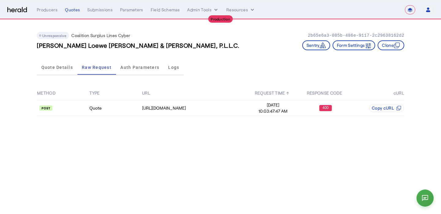
select select "**********"
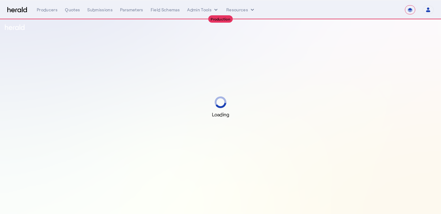
select select "**********"
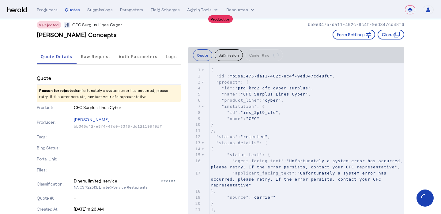
scroll to position [12, 0]
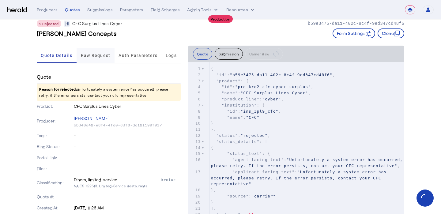
click at [97, 52] on span "Raw Request" at bounding box center [96, 55] width 30 height 15
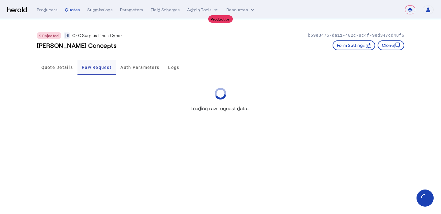
scroll to position [0, 0]
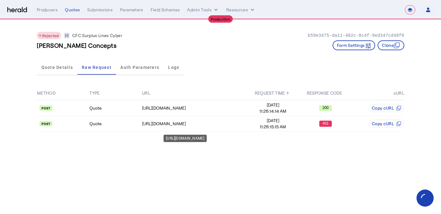
click at [181, 121] on div "[URL][DOMAIN_NAME]" at bounding box center [194, 124] width 104 height 6
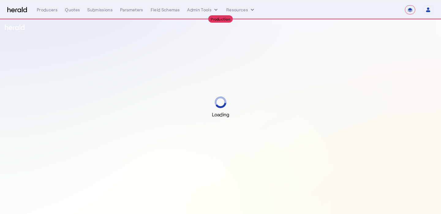
select select "**********"
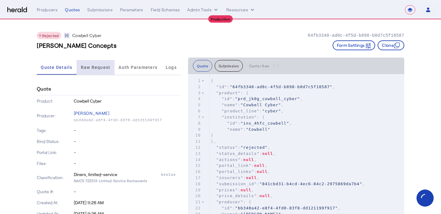
click at [96, 65] on span "Raw Request" at bounding box center [96, 67] width 30 height 4
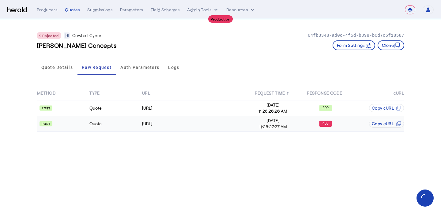
click at [264, 129] on span "11:26:27:27 AM" at bounding box center [273, 127] width 52 height 6
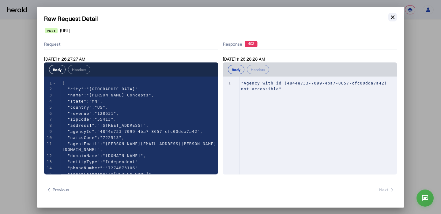
click at [393, 17] on icon "button" at bounding box center [393, 17] width 4 height 4
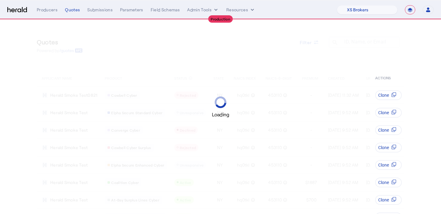
select select "pfm_xsxs_xsbrokers"
select select "**********"
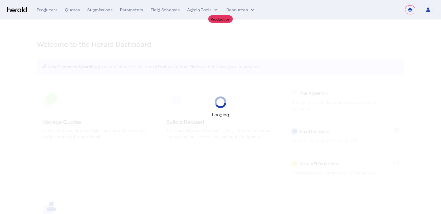
select select "**********"
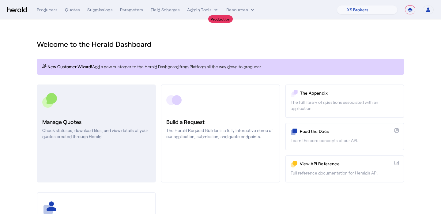
click at [97, 102] on div at bounding box center [96, 99] width 108 height 15
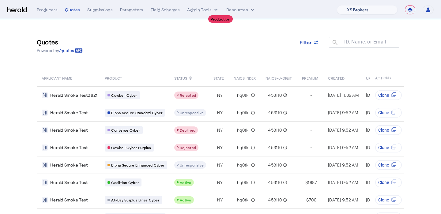
click at [367, 8] on select "1Fort Affinity Risk [PERSON_NAME] [PERSON_NAME] CRC Campus Coverage Citadel Fif…" at bounding box center [367, 9] width 61 height 9
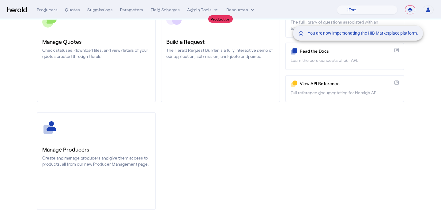
scroll to position [88, 0]
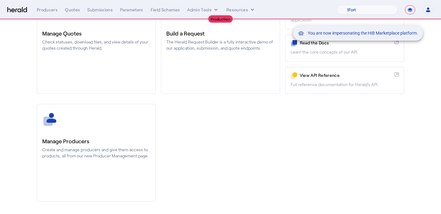
click at [89, 122] on div "You are now impersonating the HIB Marketplace platform." at bounding box center [220, 107] width 441 height 214
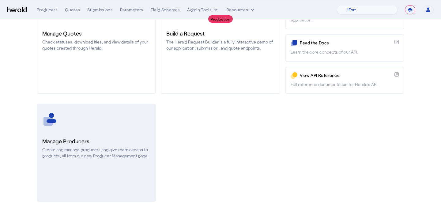
click at [92, 129] on link "Manage Producers Create and manage producers and give them access to products, …" at bounding box center [96, 153] width 119 height 98
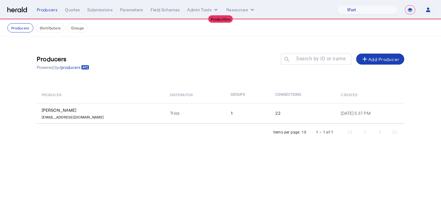
click at [69, 14] on div "**********" at bounding box center [235, 9] width 397 height 9
click at [70, 10] on div "Quotes" at bounding box center [72, 10] width 15 height 6
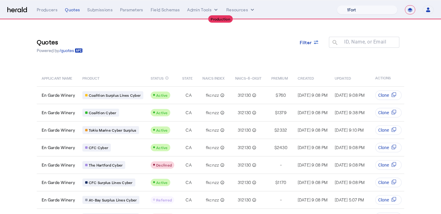
click at [367, 13] on select "1Fort Affinity Risk [PERSON_NAME] [PERSON_NAME] CRC Campus Coverage Citadel Fif…" at bounding box center [367, 9] width 61 height 9
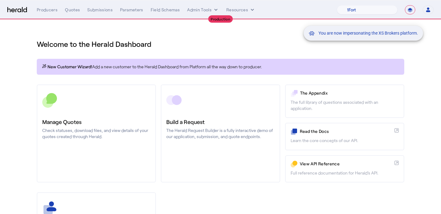
click at [118, 140] on div "You are now impersonating the XS Brokers platform." at bounding box center [220, 107] width 441 height 214
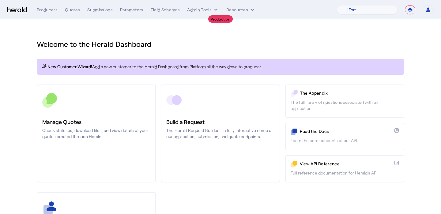
click at [109, 130] on p "Check statuses, download files, and view details of your quotes created through…" at bounding box center [96, 133] width 108 height 12
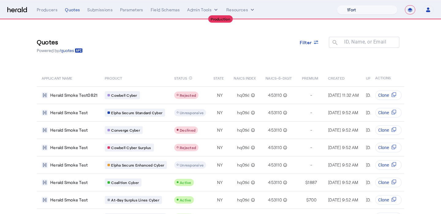
click at [364, 10] on select "1Fort Affinity Risk Billy BindHQ Bunker CRC Campus Coverage Citadel Fifthwall F…" at bounding box center [367, 9] width 61 height 9
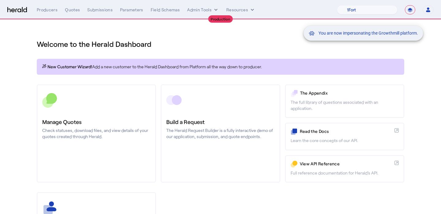
click at [76, 17] on div "You are now impersonating the Growthmill platform." at bounding box center [220, 107] width 441 height 214
click at [72, 10] on div "You are now impersonating the Growthmill platform." at bounding box center [220, 107] width 441 height 214
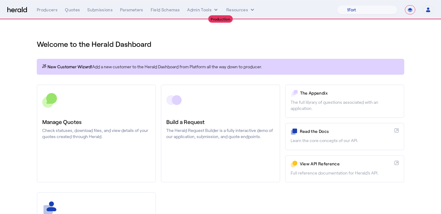
click at [72, 10] on div "Quotes" at bounding box center [72, 10] width 15 height 6
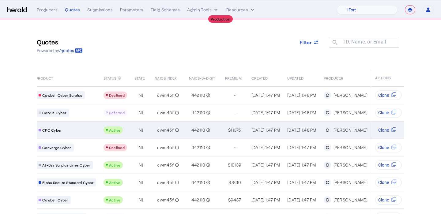
scroll to position [64, 0]
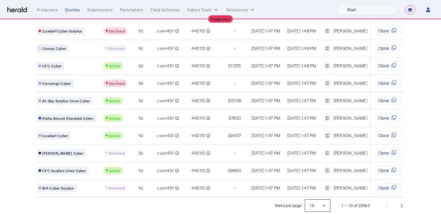
click at [320, 204] on div at bounding box center [318, 205] width 26 height 15
click at [315, 179] on mat-option "25" at bounding box center [318, 174] width 26 height 15
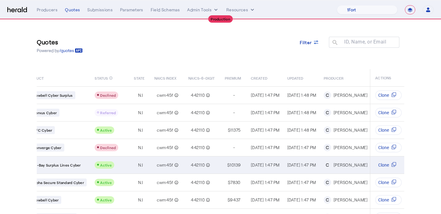
scroll to position [0, 0]
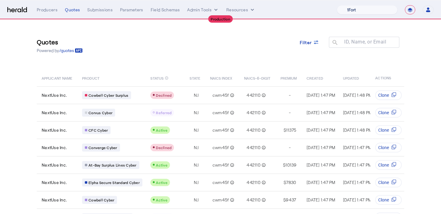
click at [351, 9] on select "1Fort Affinity Risk Billy BindHQ Bunker CRC Campus Coverage Citadel Fifthwall F…" at bounding box center [367, 9] width 61 height 9
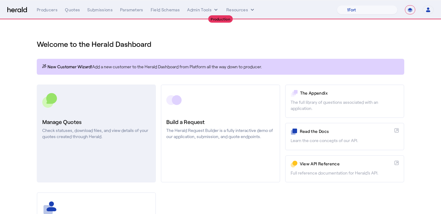
click at [141, 119] on h3 "Manage Quotes" at bounding box center [96, 122] width 108 height 9
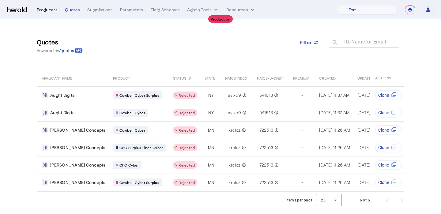
click at [44, 11] on div "Producers" at bounding box center [47, 10] width 21 height 6
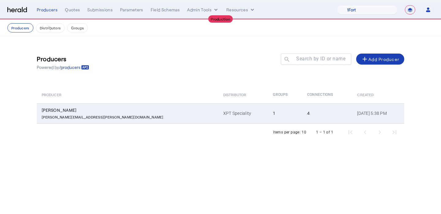
click at [218, 111] on td "XPT Speciality" at bounding box center [243, 113] width 50 height 20
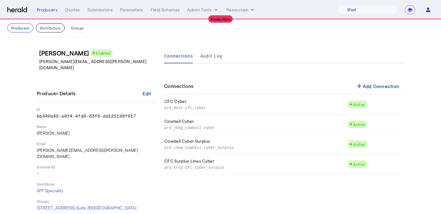
click at [50, 29] on button "Distributors" at bounding box center [50, 27] width 29 height 9
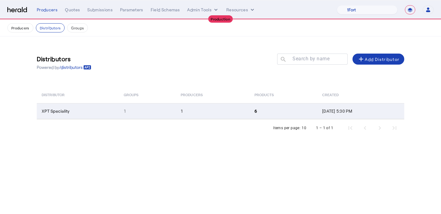
click at [157, 113] on td "1" at bounding box center [147, 111] width 57 height 16
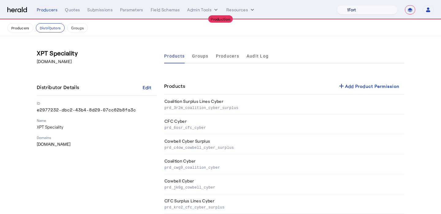
click at [356, 6] on select "1Fort Affinity Risk Billy BindHQ Bunker CRC Campus Coverage Citadel Fifthwall F…" at bounding box center [367, 9] width 61 height 9
select select "pfm_z9k1_growthmill"
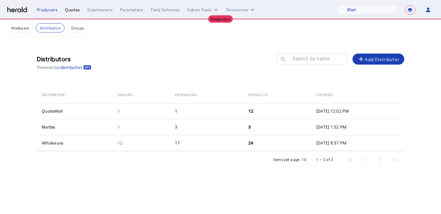
click at [70, 11] on div "Quotes" at bounding box center [72, 10] width 15 height 6
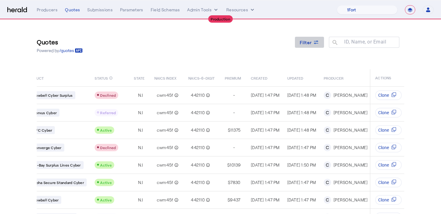
click at [315, 47] on span at bounding box center [309, 42] width 29 height 15
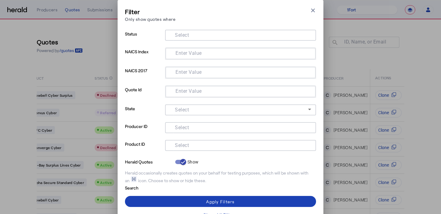
click at [203, 132] on div at bounding box center [240, 127] width 141 height 11
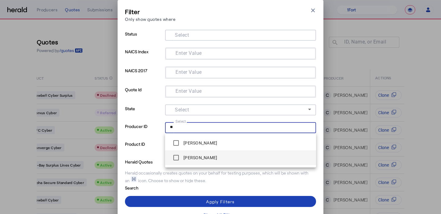
type input "**"
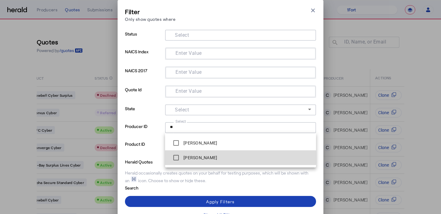
click at [190, 155] on label "Kevin Merchant" at bounding box center [199, 158] width 35 height 6
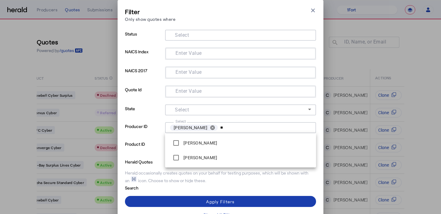
click at [183, 199] on span at bounding box center [220, 201] width 191 height 15
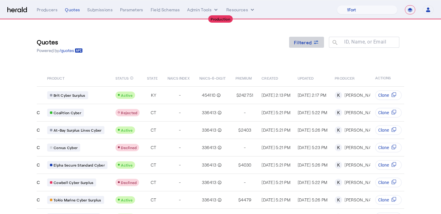
click at [310, 41] on span "Filtered" at bounding box center [303, 42] width 18 height 6
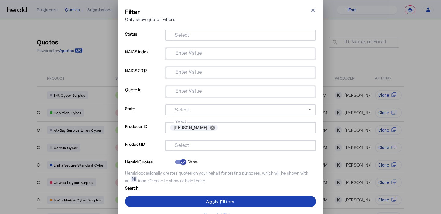
click at [232, 145] on input "Select" at bounding box center [239, 144] width 139 height 7
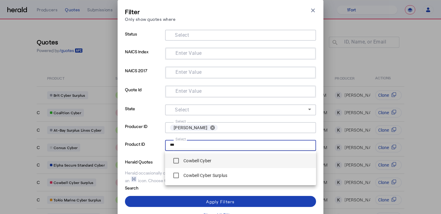
type input "***"
click at [212, 164] on span "Cowbell Cyber" at bounding box center [240, 161] width 141 height 12
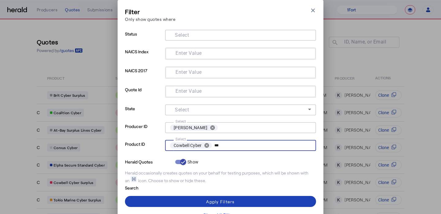
click at [231, 149] on input "***" at bounding box center [261, 145] width 94 height 9
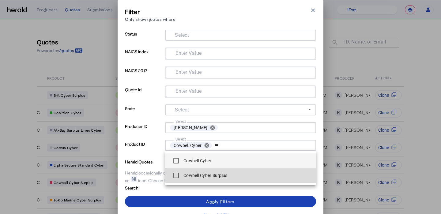
click at [209, 174] on label "Cowbell Cyber Surplus" at bounding box center [204, 175] width 45 height 6
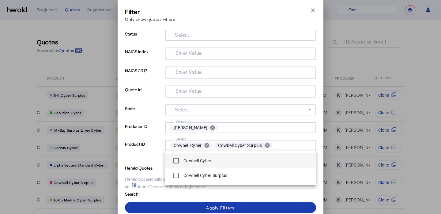
click at [214, 206] on div "Apply Filters" at bounding box center [220, 208] width 28 height 6
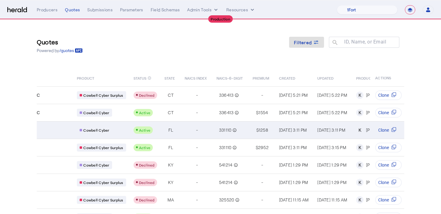
click at [312, 125] on td "Aug 19, 2025, 3:11 PM" at bounding box center [331, 129] width 39 height 17
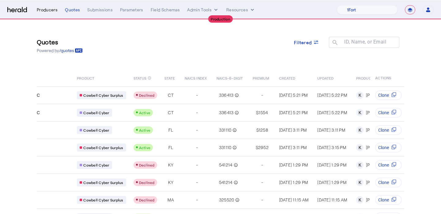
click at [46, 10] on div "Producers" at bounding box center [47, 10] width 21 height 6
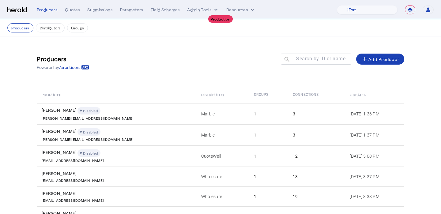
click at [306, 66] on div at bounding box center [316, 68] width 70 height 7
click at [310, 60] on mat-label "Search by ID or name" at bounding box center [320, 59] width 49 height 6
click at [310, 60] on input "Search by ID or name" at bounding box center [318, 58] width 55 height 7
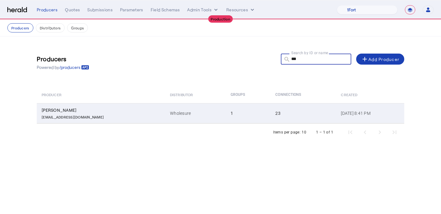
type input "***"
click at [275, 114] on div "23" at bounding box center [304, 113] width 58 height 6
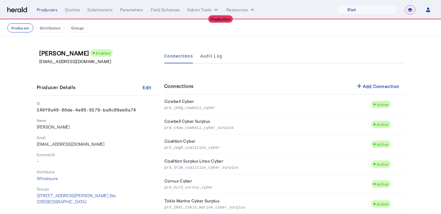
scroll to position [3, 0]
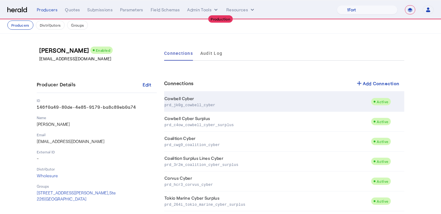
click at [248, 102] on p "prd_jk0g_cowbell_cyber" at bounding box center [266, 105] width 204 height 6
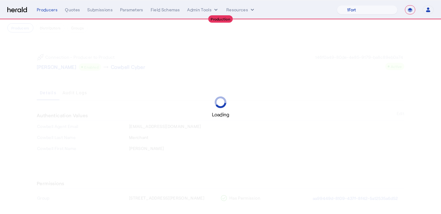
scroll to position [77, 0]
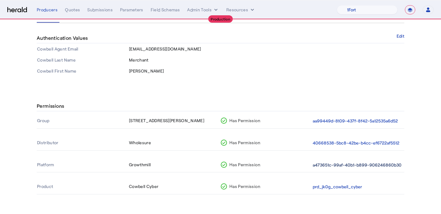
click at [359, 167] on button "a473651c-99af-40b1-b899-906246860b30" at bounding box center [357, 165] width 89 height 7
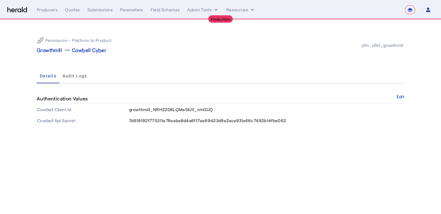
select select "pfm_z9k1_growthmill"
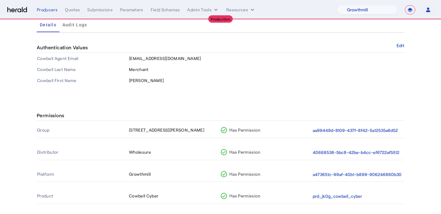
scroll to position [77, 0]
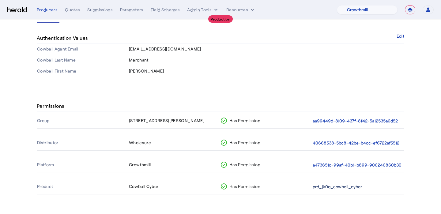
click at [319, 187] on button "prd_jk0g_cowbell_cyber" at bounding box center [337, 186] width 49 height 7
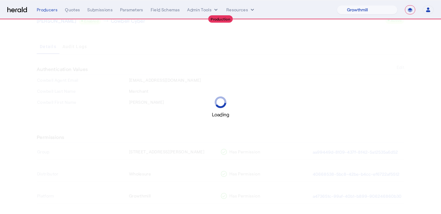
scroll to position [77, 0]
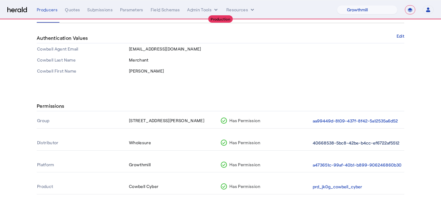
click at [325, 140] on button "40668538-5bc8-42be-b4cc-ef6722af5512" at bounding box center [356, 143] width 87 height 7
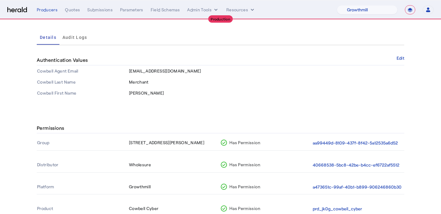
scroll to position [56, 0]
click at [340, 141] on button "aa99449d-8109-437f-8f42-5a12535a6d52" at bounding box center [355, 142] width 85 height 7
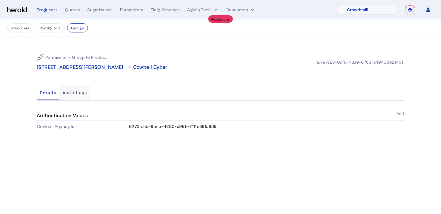
click at [81, 93] on span "Audit Logs" at bounding box center [74, 93] width 25 height 4
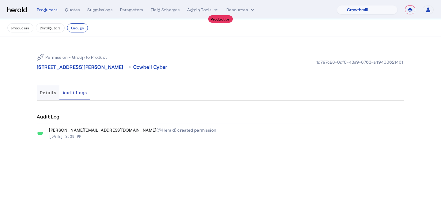
click at [48, 96] on span "Details" at bounding box center [48, 92] width 17 height 15
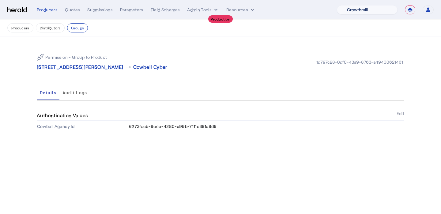
click at [351, 12] on select "1Fort Affinity Risk Billy BindHQ Bunker CRC Campus Coverage Citadel Fifthwall F…" at bounding box center [367, 9] width 61 height 9
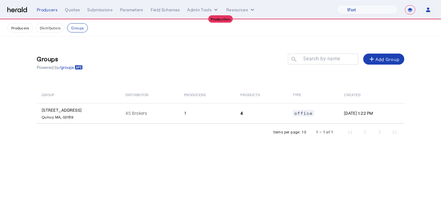
click at [70, 13] on div "**********" at bounding box center [235, 9] width 397 height 9
click at [73, 11] on div "Quotes" at bounding box center [72, 10] width 15 height 6
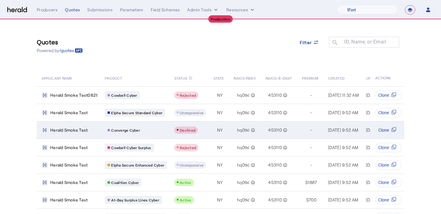
scroll to position [15, 0]
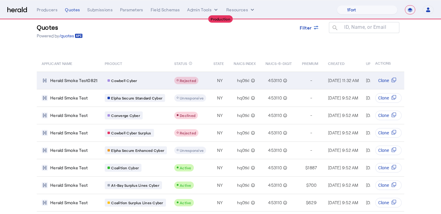
click at [189, 78] on div "Rejected" at bounding box center [186, 80] width 19 height 5
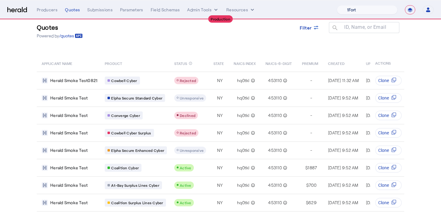
click at [377, 7] on select "1Fort Affinity Risk Billy BindHQ Bunker CRC Campus Coverage Citadel Fifthwall F…" at bounding box center [367, 9] width 61 height 9
select select "pfm_xpt3_xptspecialty"
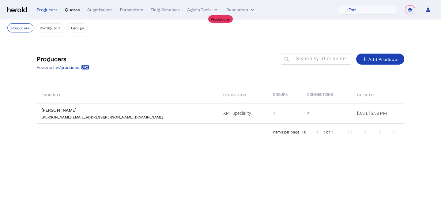
click at [71, 10] on div "Quotes" at bounding box center [72, 10] width 15 height 6
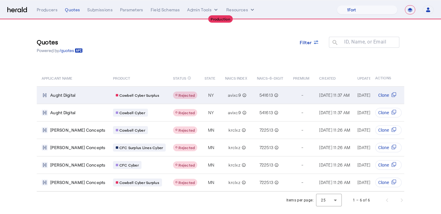
click at [225, 93] on div "avixc9 info_outline" at bounding box center [237, 95] width 24 height 9
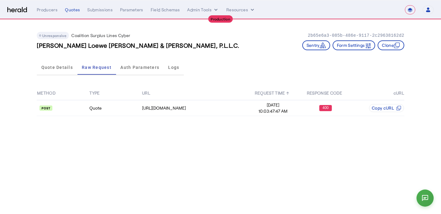
select select "**********"
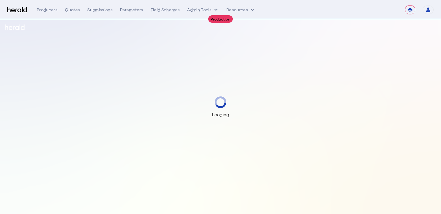
select select "**********"
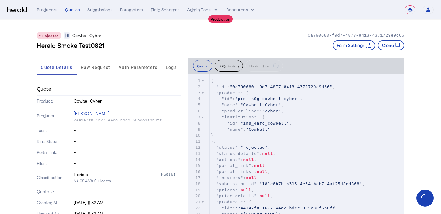
click at [392, 50] on div "Rejected Cowbell Cyber 0a790680-f9d7-4877-8413-4371729e9d66 Herald Smoke Test08…" at bounding box center [220, 39] width 367 height 38
click at [389, 47] on button "Clone" at bounding box center [391, 45] width 27 height 10
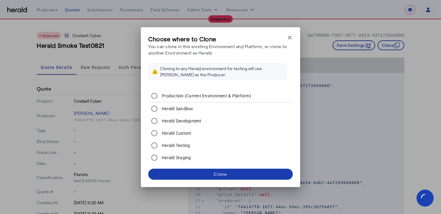
click at [229, 171] on span at bounding box center [220, 174] width 145 height 15
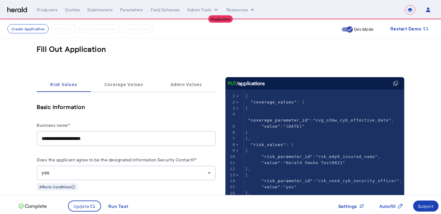
scroll to position [15, 0]
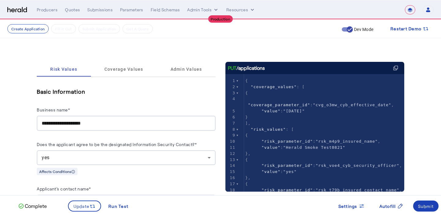
click at [126, 123] on input "**********" at bounding box center [126, 123] width 169 height 7
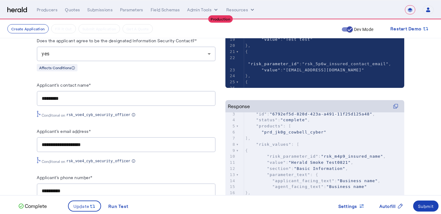
scroll to position [17, 0]
click at [431, 203] on div "Submit" at bounding box center [426, 206] width 16 height 6
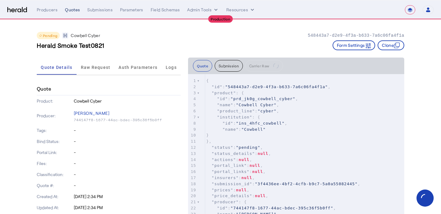
click at [70, 12] on div "Quotes" at bounding box center [72, 10] width 15 height 6
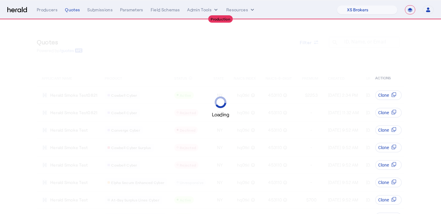
select select "pfm_xsxs_xsbrokers"
select select "**********"
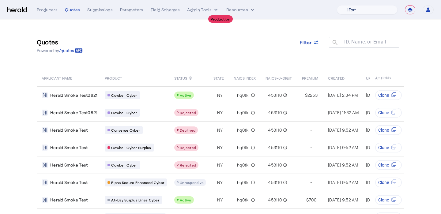
click at [378, 9] on select "1Fort Affinity Risk [PERSON_NAME] [PERSON_NAME] CRC Campus Coverage Citadel Fif…" at bounding box center [367, 9] width 61 height 9
select select "pfm_xsxs_xsbrokers"
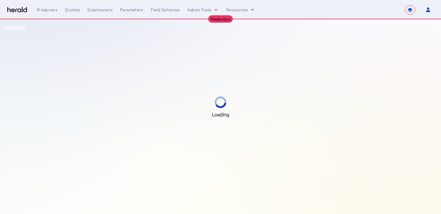
select select "**********"
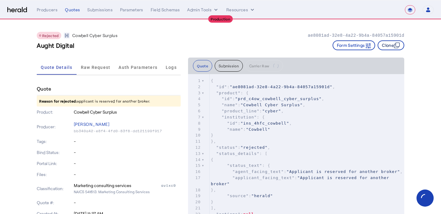
click at [388, 46] on button "Clone" at bounding box center [391, 45] width 27 height 10
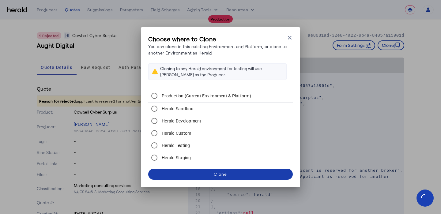
click at [211, 173] on span at bounding box center [220, 174] width 145 height 15
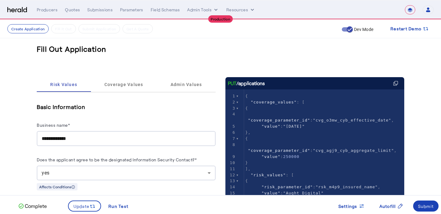
click at [150, 139] on input "**********" at bounding box center [126, 138] width 169 height 7
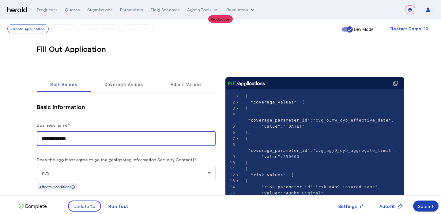
click at [150, 139] on input "**********" at bounding box center [126, 138] width 169 height 7
type input "*"
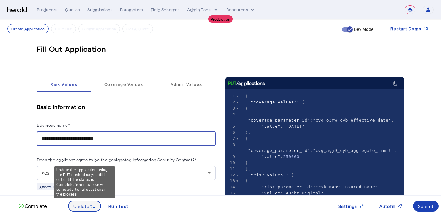
type input "**********"
click at [85, 207] on span "Update" at bounding box center [81, 206] width 16 height 6
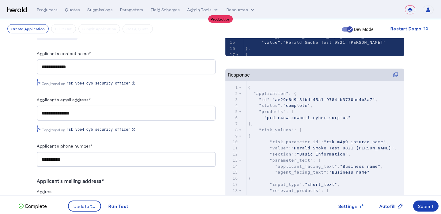
scroll to position [149, 0]
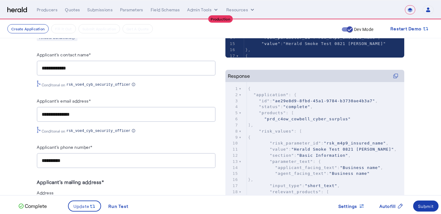
click at [425, 204] on div "Submit" at bounding box center [426, 206] width 16 height 6
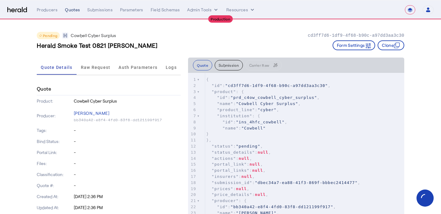
click at [72, 12] on div "Quotes" at bounding box center [72, 10] width 15 height 6
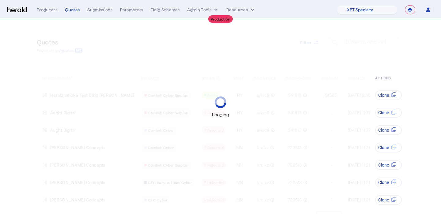
select select "pfm_xpt3_xptspecialty"
select select "**********"
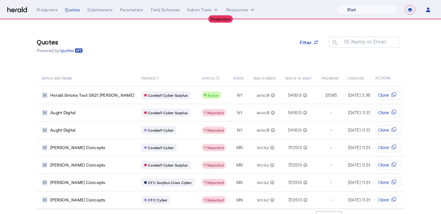
click at [366, 13] on select "1Fort Affinity Risk [PERSON_NAME] [PERSON_NAME] CRC Campus Coverage Citadel Fif…" at bounding box center [367, 9] width 61 height 9
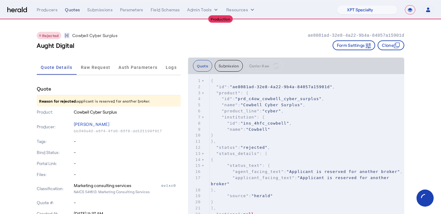
click at [68, 7] on div "Quotes" at bounding box center [72, 10] width 15 height 6
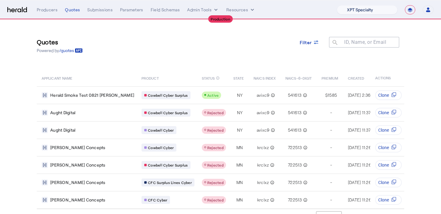
click at [348, 7] on select "1Fort Affinity Risk [PERSON_NAME] [PERSON_NAME] CRC Campus Coverage Citadel Fif…" at bounding box center [367, 9] width 61 height 9
select select "pfm_z9k1_growthmill"
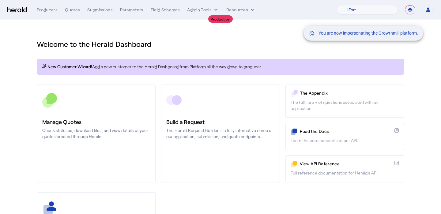
click at [75, 146] on div "You are now impersonating the Growthmill platform." at bounding box center [220, 107] width 441 height 214
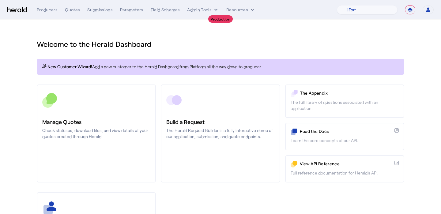
click at [85, 143] on link "Manage Quotes Check statuses, download files, and view details of your quotes c…" at bounding box center [96, 134] width 119 height 98
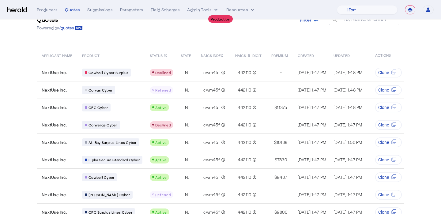
scroll to position [64, 0]
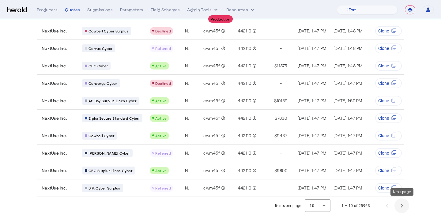
click at [402, 201] on span "Next page" at bounding box center [401, 205] width 15 height 15
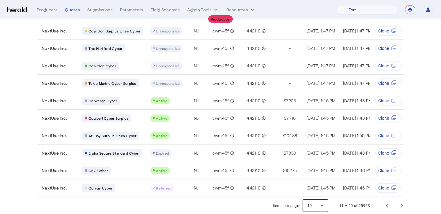
click at [321, 203] on div at bounding box center [316, 205] width 26 height 15
click at [314, 180] on mat-option "25" at bounding box center [316, 174] width 26 height 15
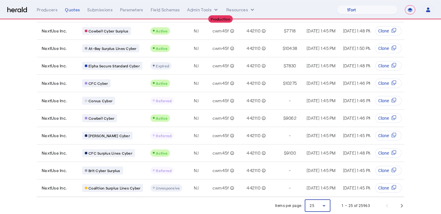
scroll to position [326, 0]
click at [402, 209] on span "Next page" at bounding box center [401, 205] width 15 height 15
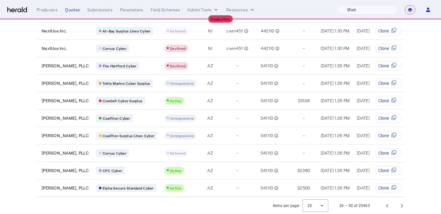
scroll to position [326, 0]
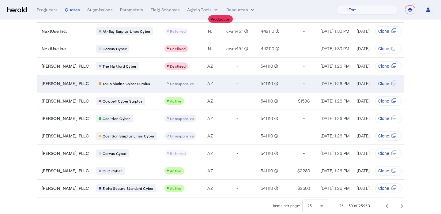
click at [173, 83] on span "Unresponsive" at bounding box center [182, 83] width 24 height 4
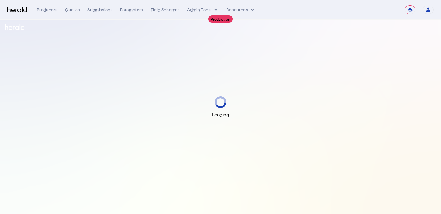
select select "**********"
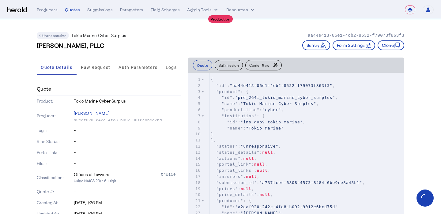
click at [261, 65] on span "Carrier Raw" at bounding box center [259, 65] width 20 height 4
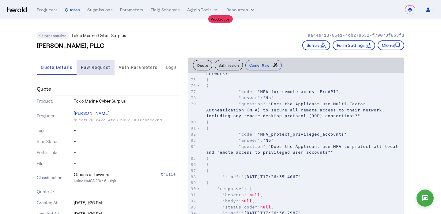
click at [103, 65] on span "Raw Request" at bounding box center [96, 67] width 30 height 4
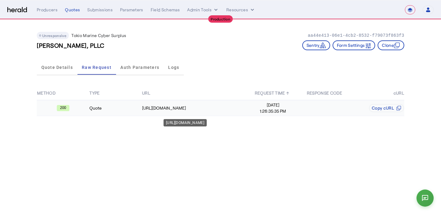
click at [193, 114] on td "https://cplgapi.tmhcc.com/partner/v3/quotes" at bounding box center [194, 108] width 105 height 16
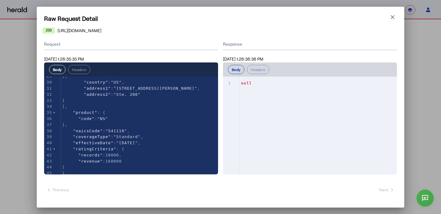
click at [385, 19] on h1 "Raw Request Detail" at bounding box center [220, 18] width 353 height 9
click at [391, 18] on icon "button" at bounding box center [393, 17] width 4 height 4
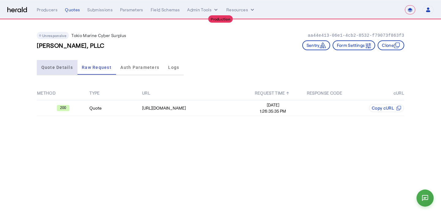
click at [58, 73] on span "Quote Details" at bounding box center [57, 67] width 32 height 15
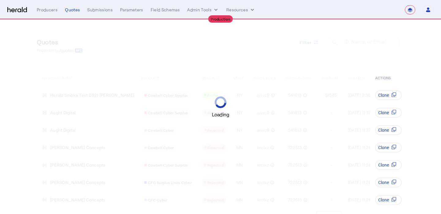
select select "**********"
select select "pfm_xpt3_xptspecialty"
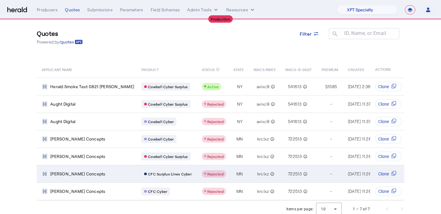
click at [197, 169] on td "Rejected" at bounding box center [213, 173] width 32 height 17
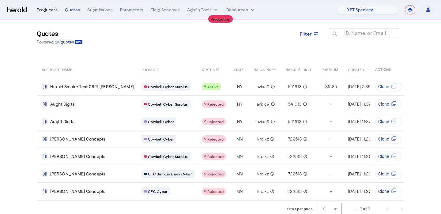
click at [45, 10] on div "Producers" at bounding box center [47, 10] width 21 height 6
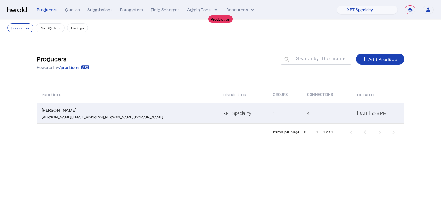
click at [101, 105] on td "[PERSON_NAME] [PERSON_NAME][EMAIL_ADDRESS][PERSON_NAME][DOMAIN_NAME]" at bounding box center [128, 113] width 182 height 20
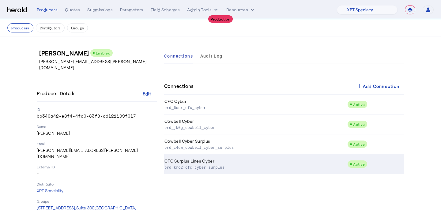
click at [174, 159] on td "CFC Surplus Lines Cyber prd_kro2_cfc_cyber_surplus" at bounding box center [255, 164] width 183 height 20
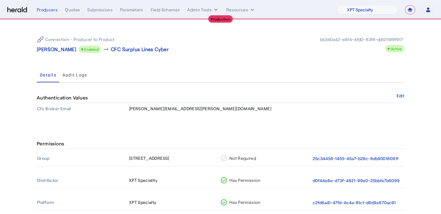
scroll to position [55, 0]
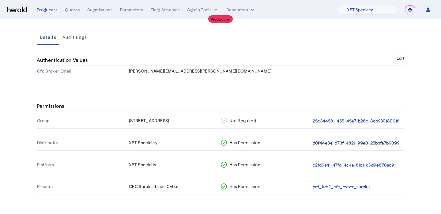
click at [351, 144] on button "d0f44e8e-d73f-4821-99e0-25bbfa7b6099" at bounding box center [356, 143] width 87 height 7
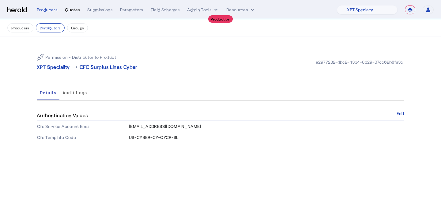
click at [68, 7] on div "Quotes" at bounding box center [72, 10] width 15 height 6
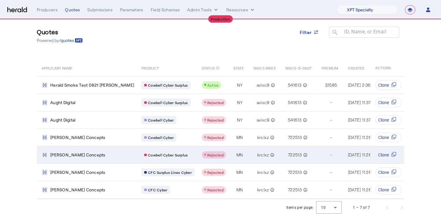
scroll to position [12, 0]
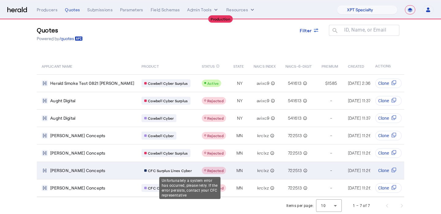
click at [207, 171] on span "Rejected" at bounding box center [215, 170] width 16 height 4
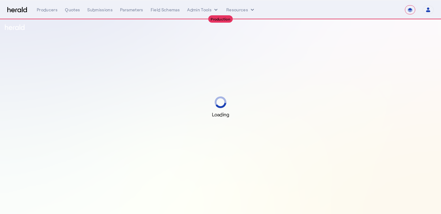
select select "**********"
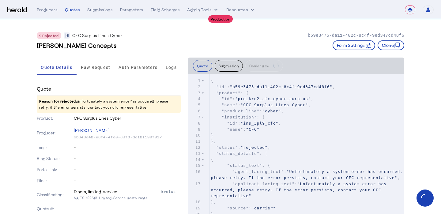
scroll to position [7, 0]
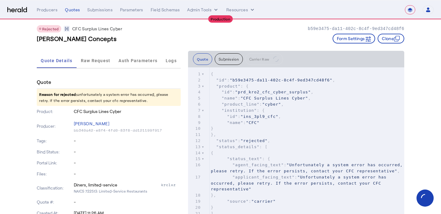
click at [96, 47] on div "Rejected CFC Surplus Lines Cyber b59e3475-da11-402c-8c4f-9ed347cd48f6 [PERSON_N…" at bounding box center [220, 32] width 367 height 38
click at [96, 58] on span "Raw Request" at bounding box center [96, 60] width 30 height 4
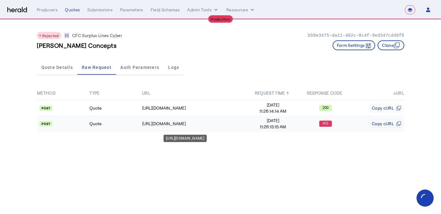
click at [231, 117] on td "[URL][DOMAIN_NAME]" at bounding box center [194, 124] width 105 height 16
